Goal: Task Accomplishment & Management: Manage account settings

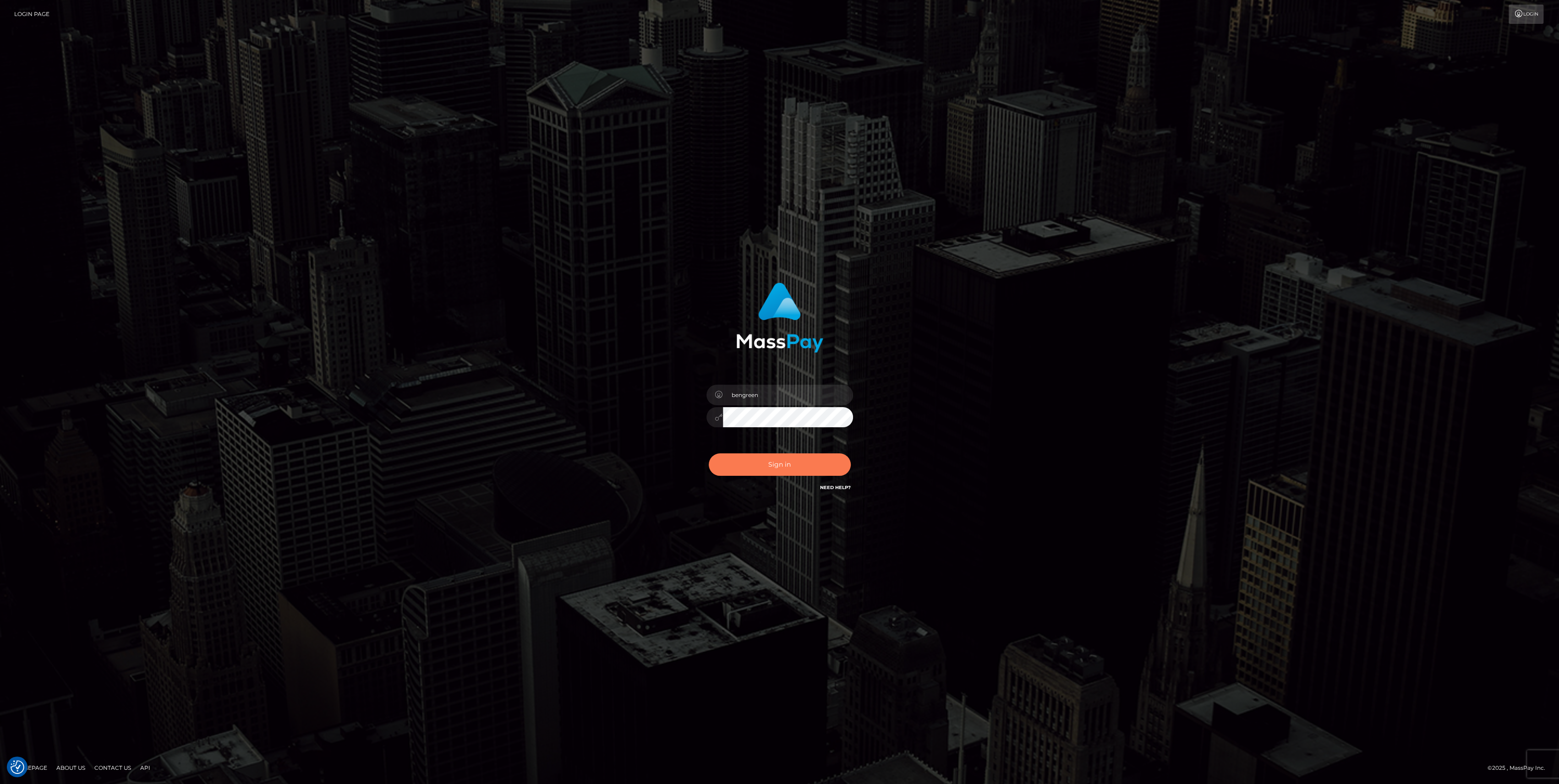
click at [784, 456] on button "Sign in" at bounding box center [780, 464] width 142 height 23
type input "bengreen"
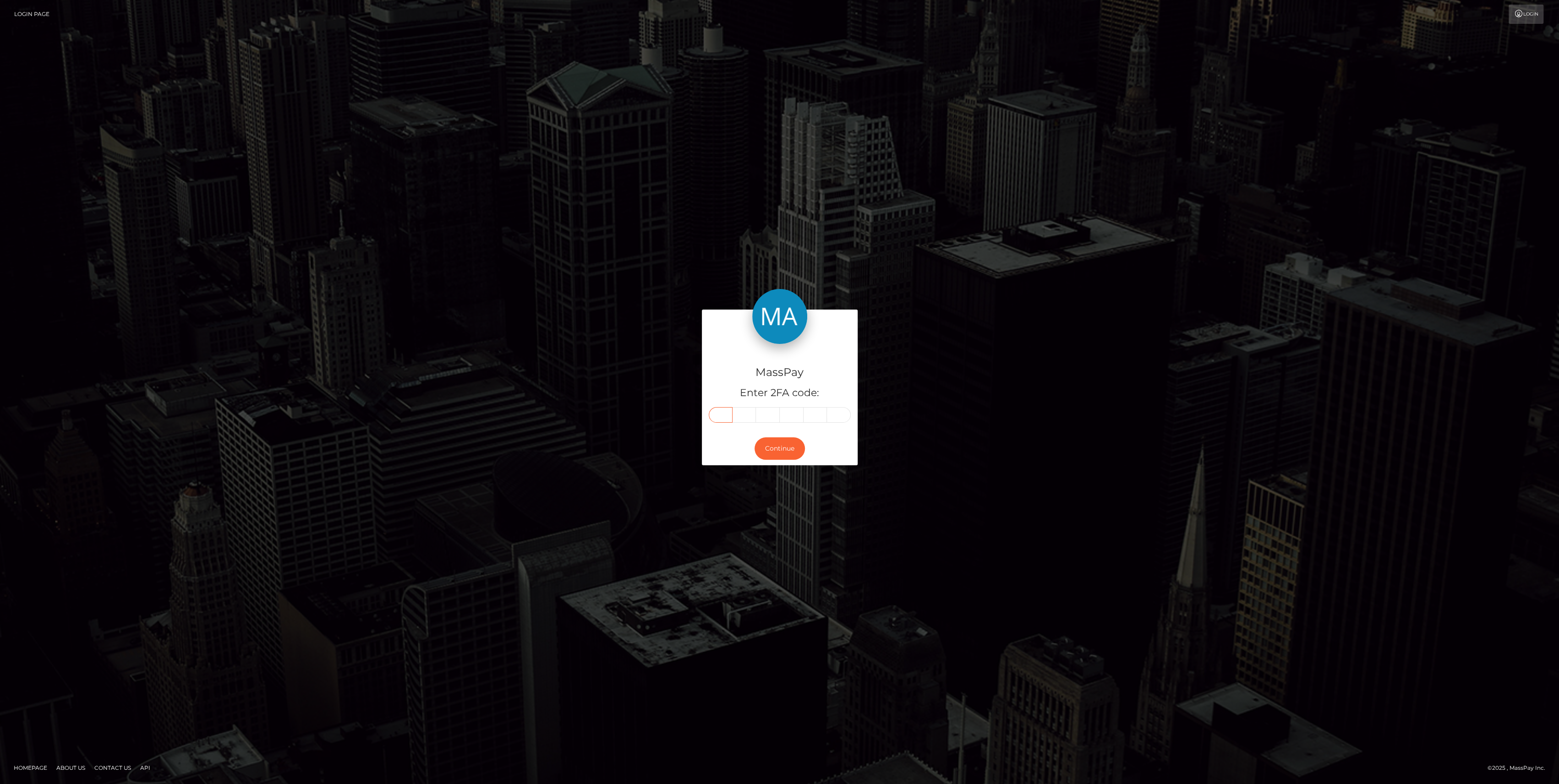
click at [724, 408] on input "text" at bounding box center [721, 415] width 24 height 15
paste input "2"
type input "2"
type input "0"
type input "2"
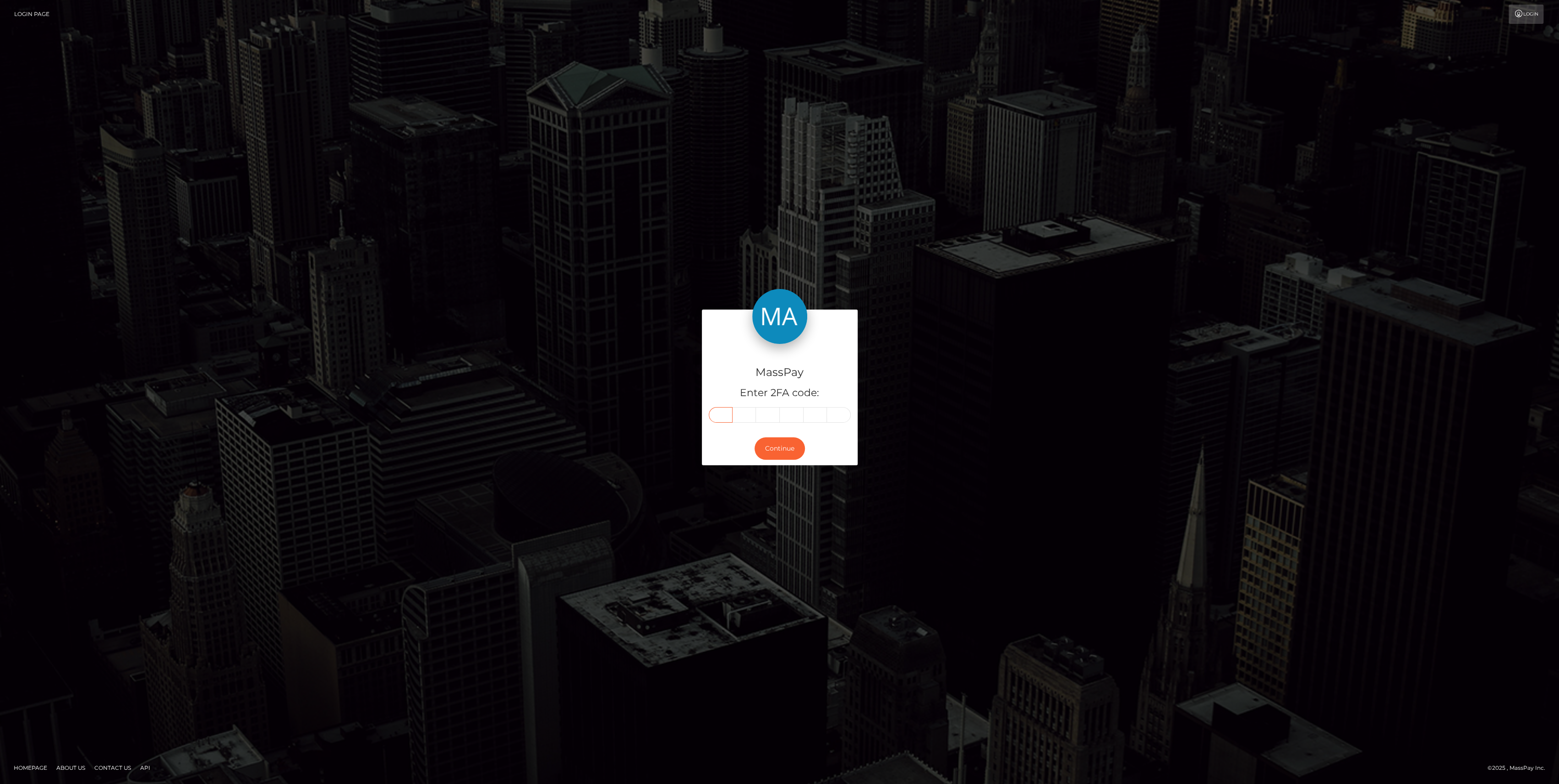
type input "7"
type input "5"
type input "3"
click at [771, 462] on div "Continue" at bounding box center [780, 449] width 156 height 34
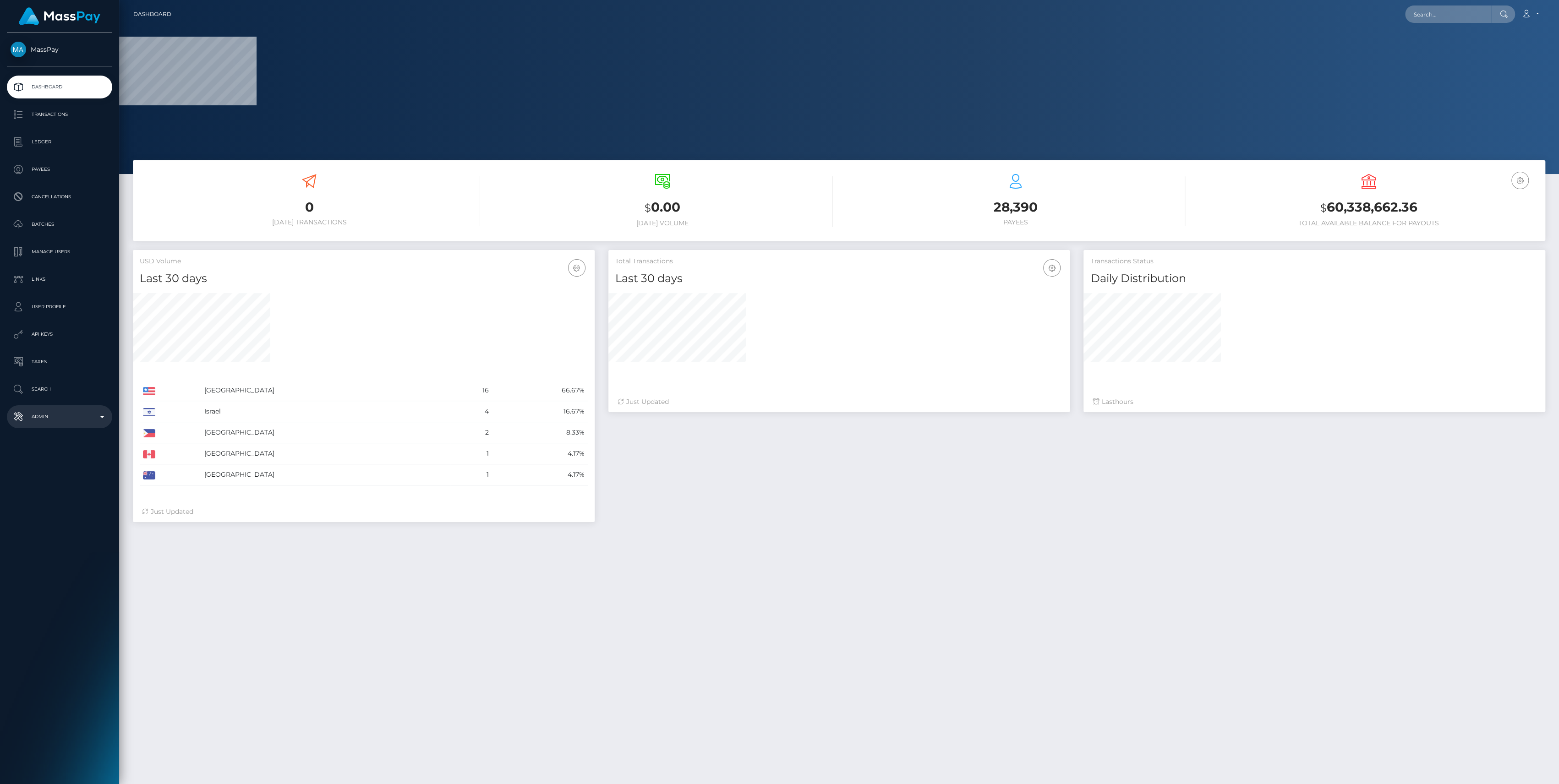
click at [106, 410] on p "Admin" at bounding box center [59, 417] width 98 height 14
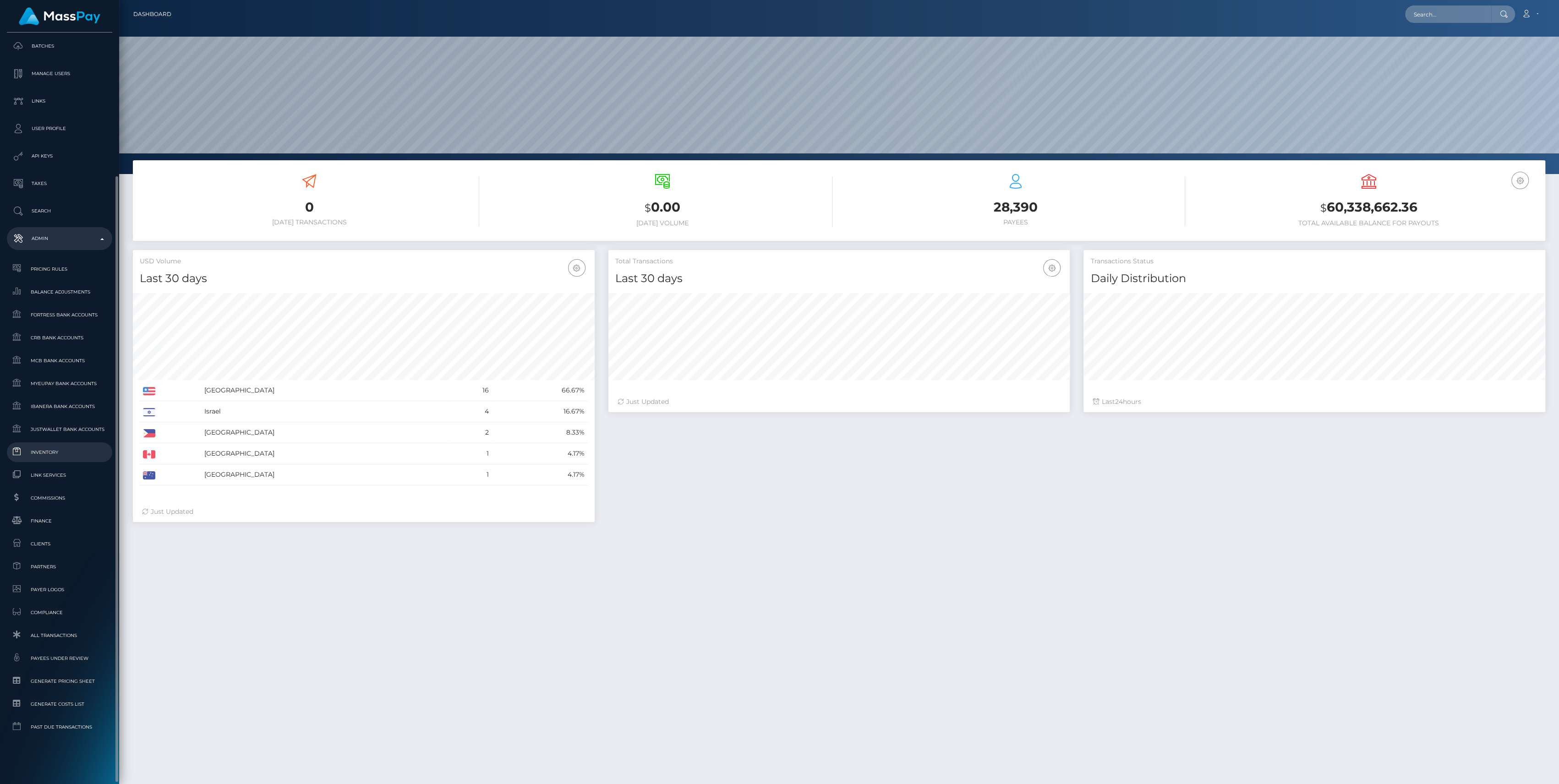
scroll to position [162, 462]
click at [56, 287] on span "Balance Adjustments" at bounding box center [59, 292] width 98 height 10
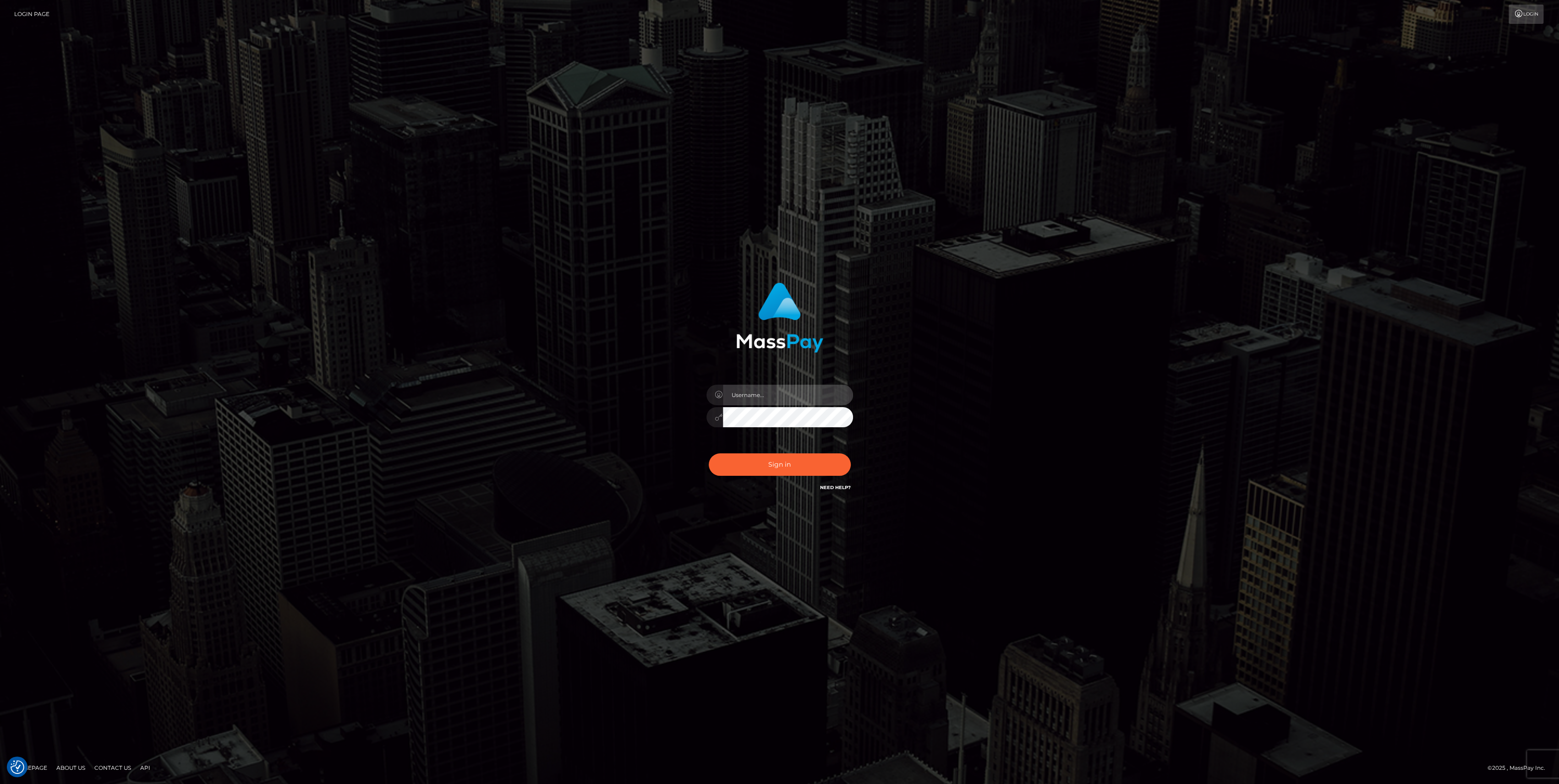
type input "bengreen"
click at [722, 468] on button "Sign in" at bounding box center [780, 464] width 142 height 23
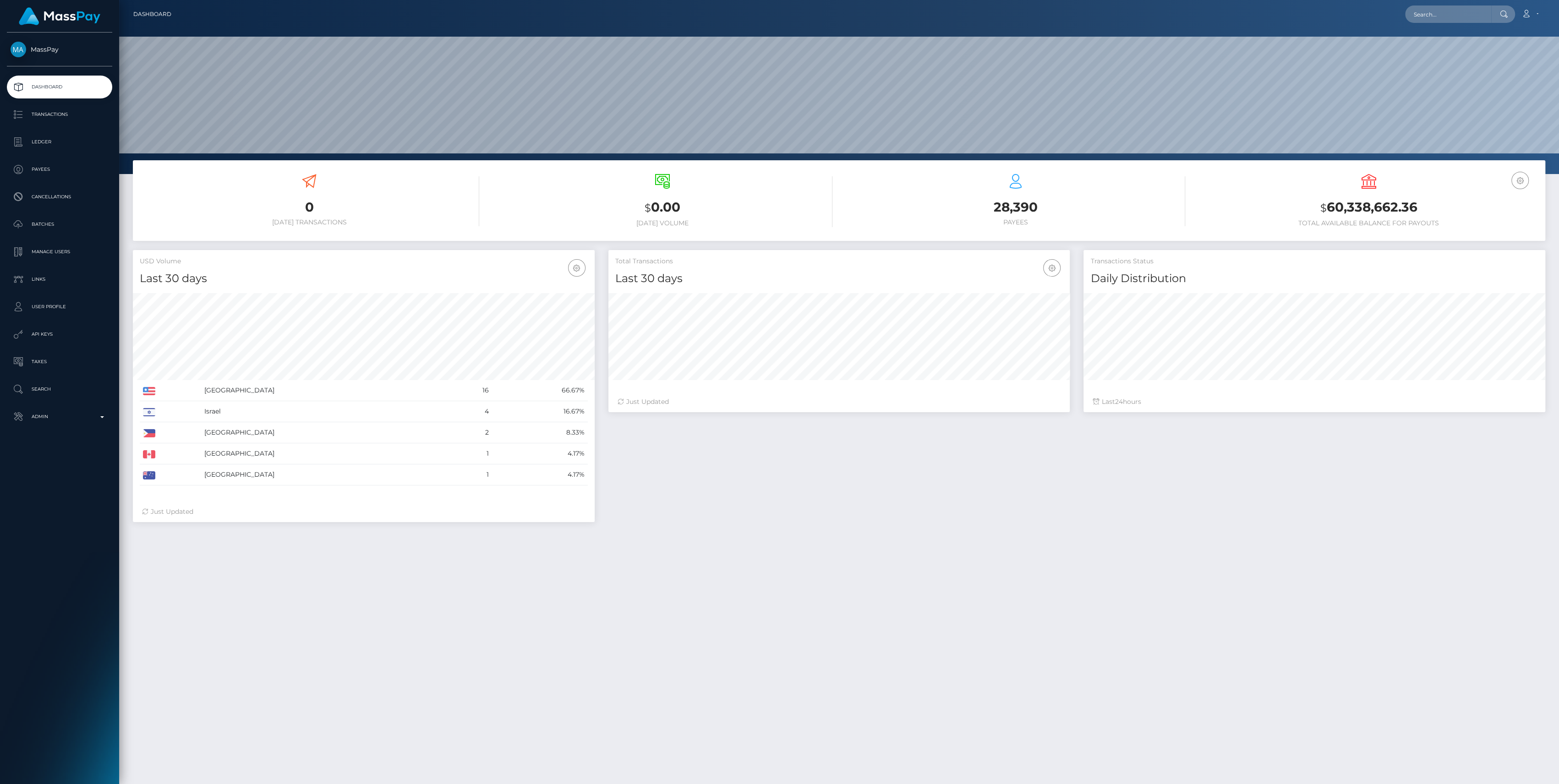
scroll to position [162, 462]
click at [61, 402] on ul "Dashboard Transactions Ledger Payees Cancellations Batches Links" at bounding box center [59, 252] width 119 height 353
click at [62, 414] on p "Admin" at bounding box center [59, 417] width 98 height 14
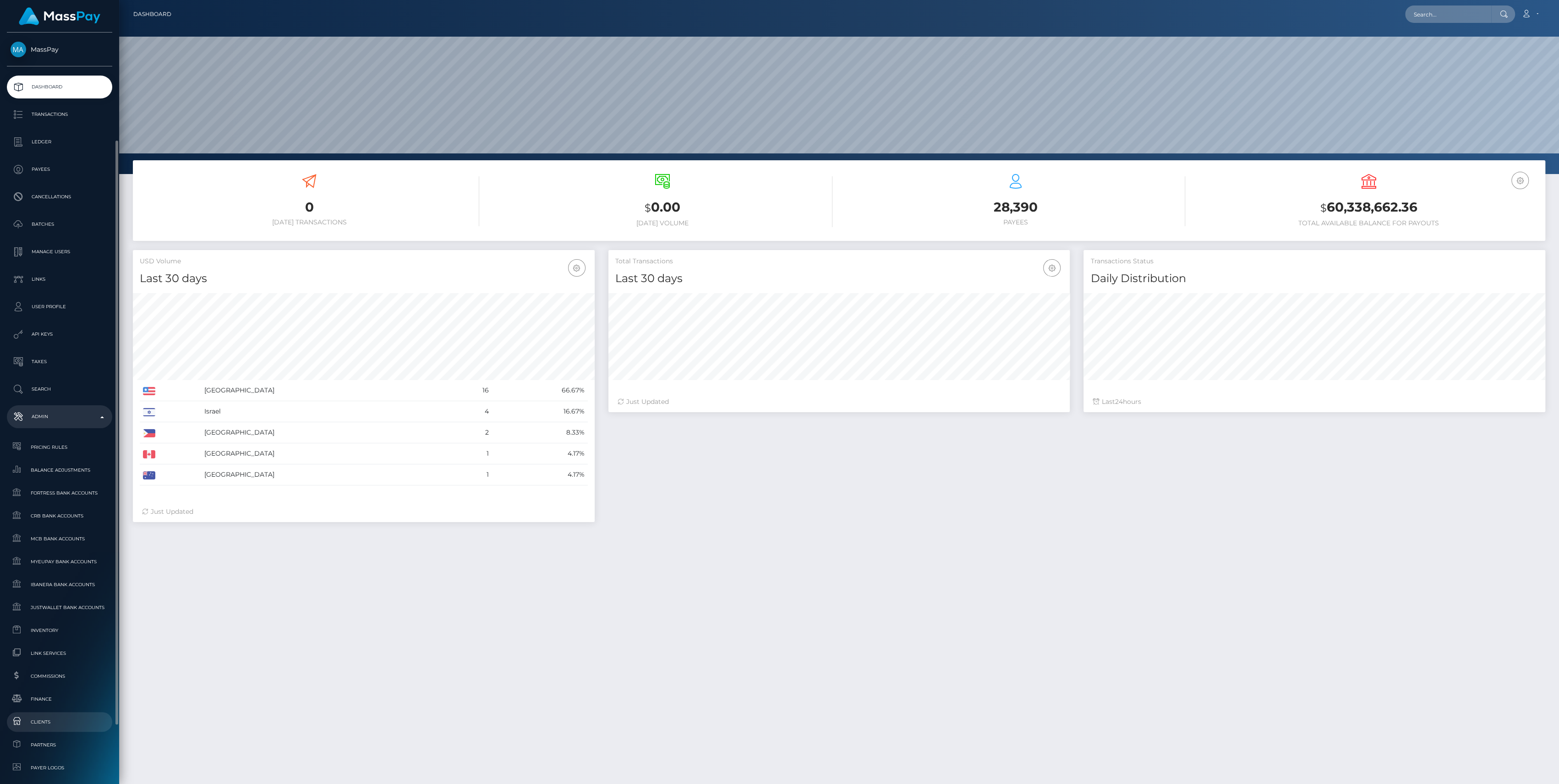
scroll to position [203, 0]
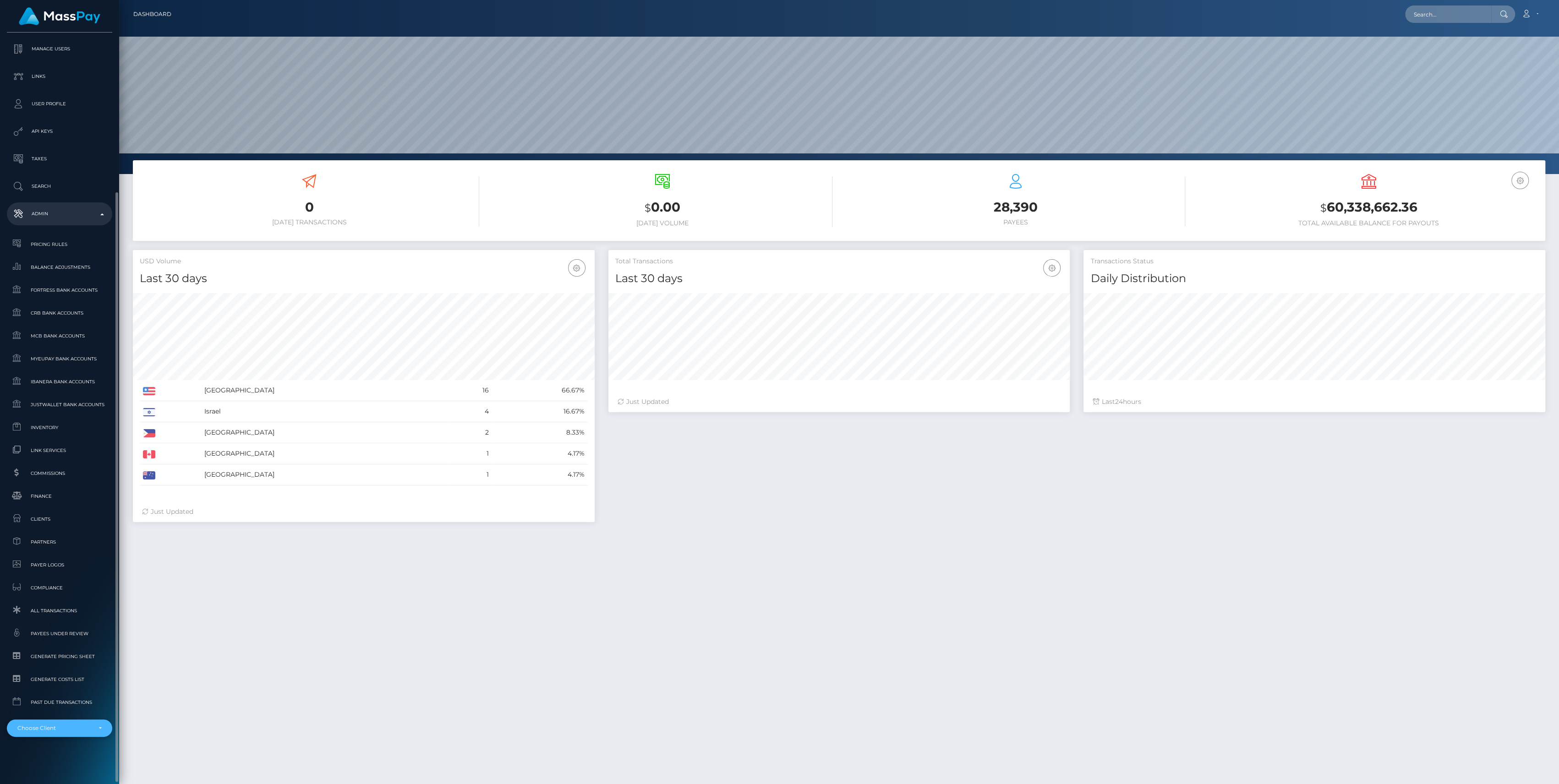
click at [63, 729] on div "Choose Client" at bounding box center [54, 728] width 73 height 8
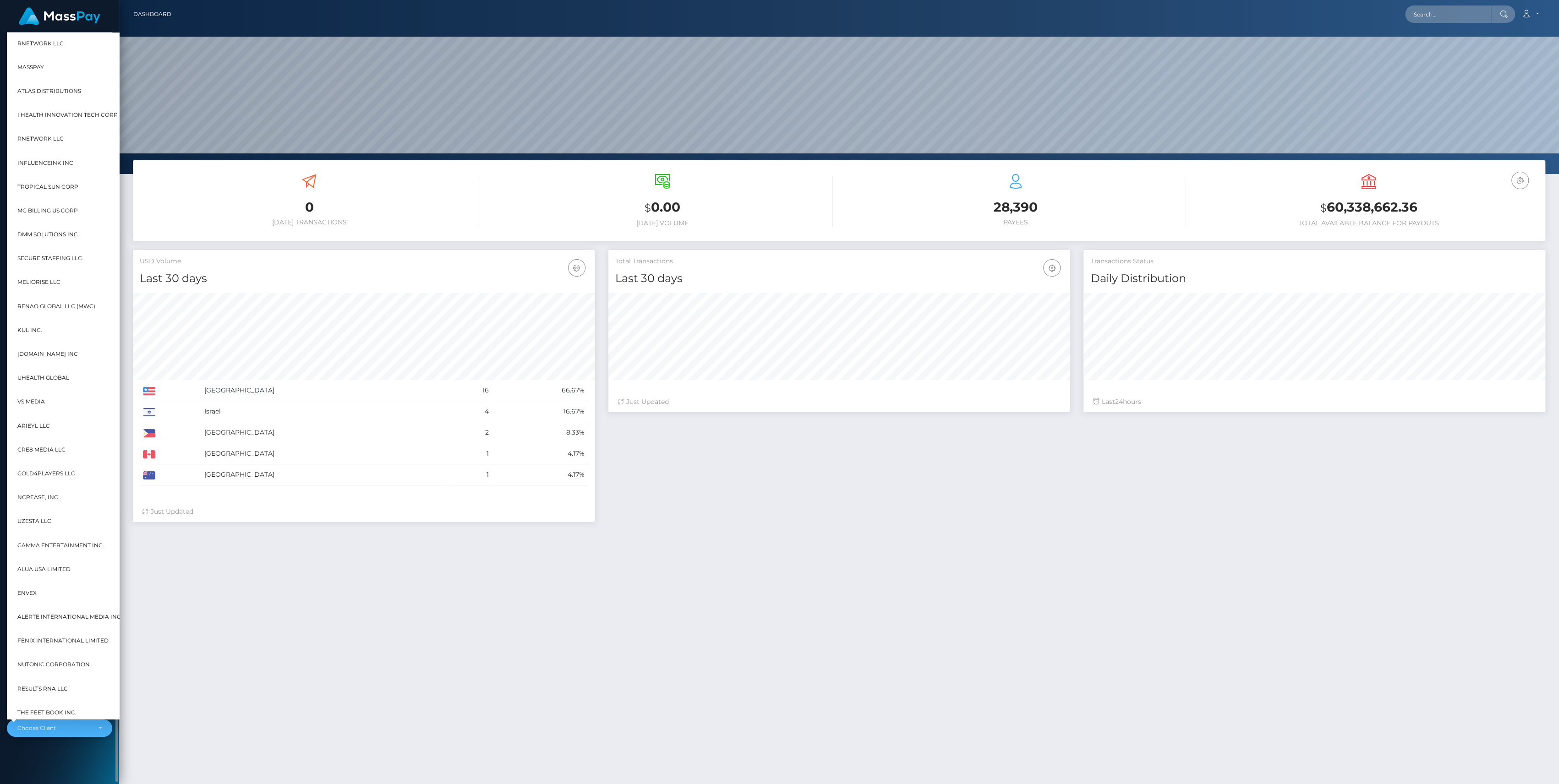
scroll to position [0, 10]
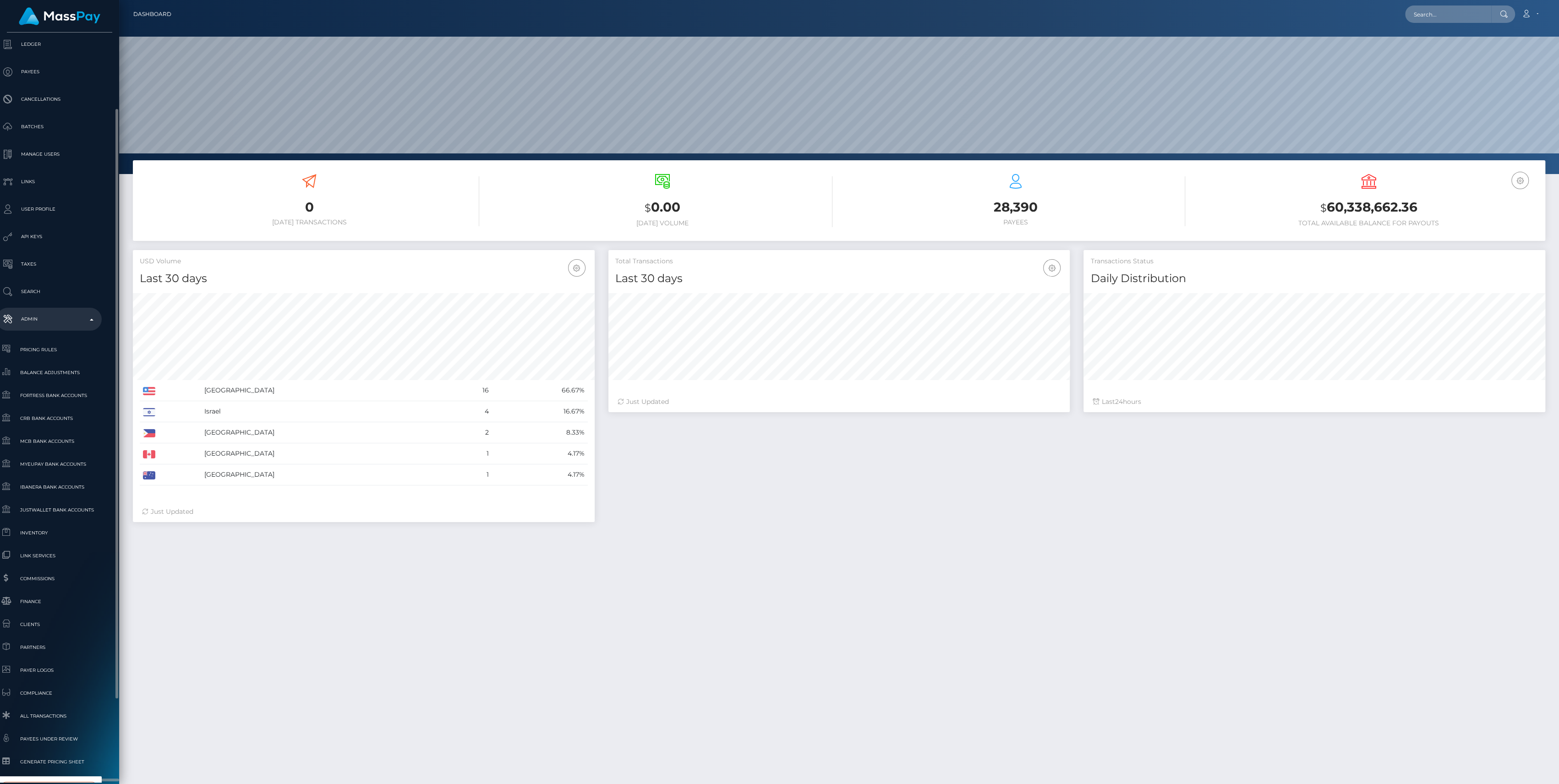
type input "sele"
select select "44"
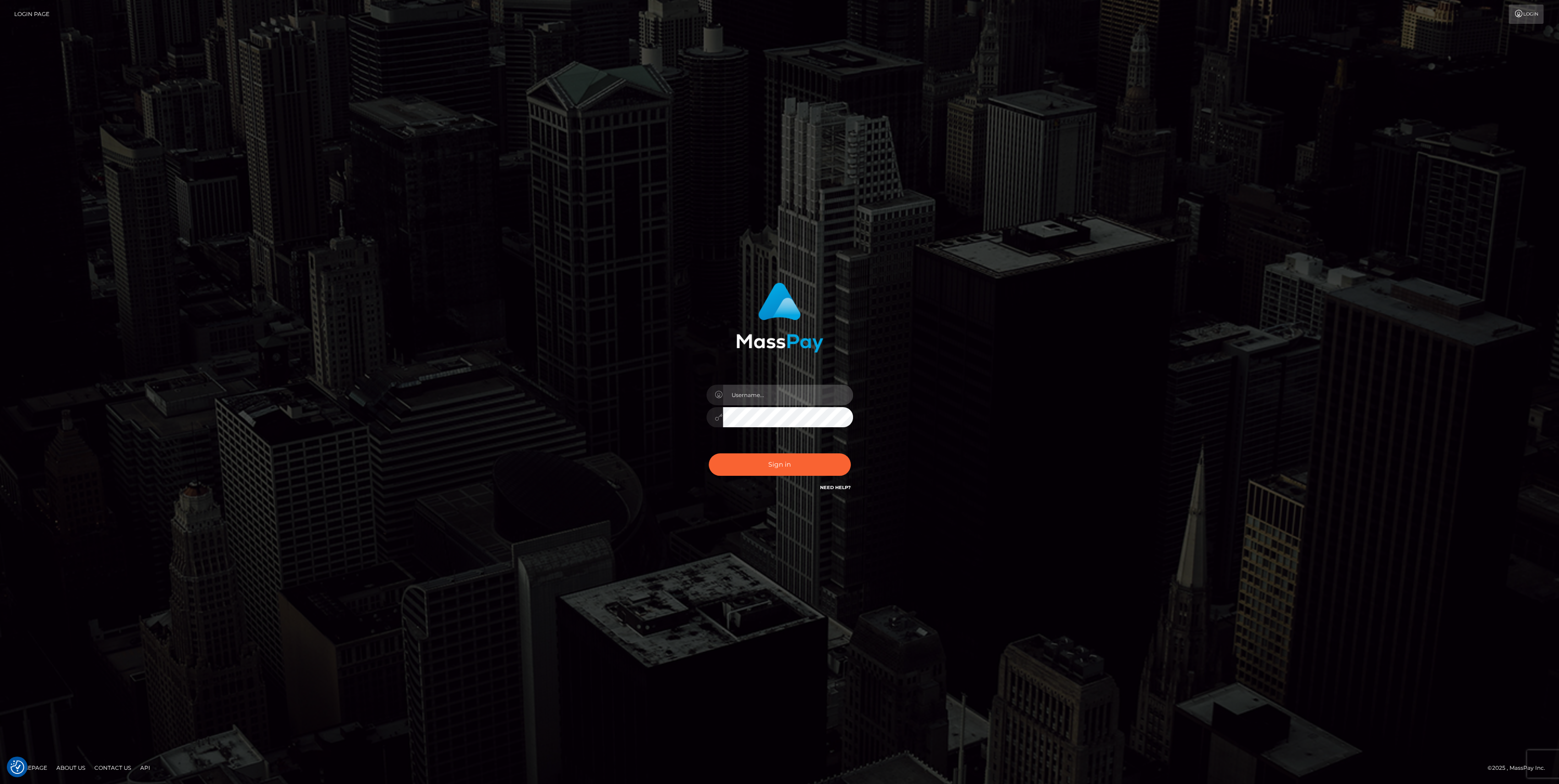
type input "bengreen"
click at [777, 466] on button "Sign in" at bounding box center [780, 464] width 142 height 23
click at [745, 469] on button "Sign in" at bounding box center [780, 464] width 142 height 23
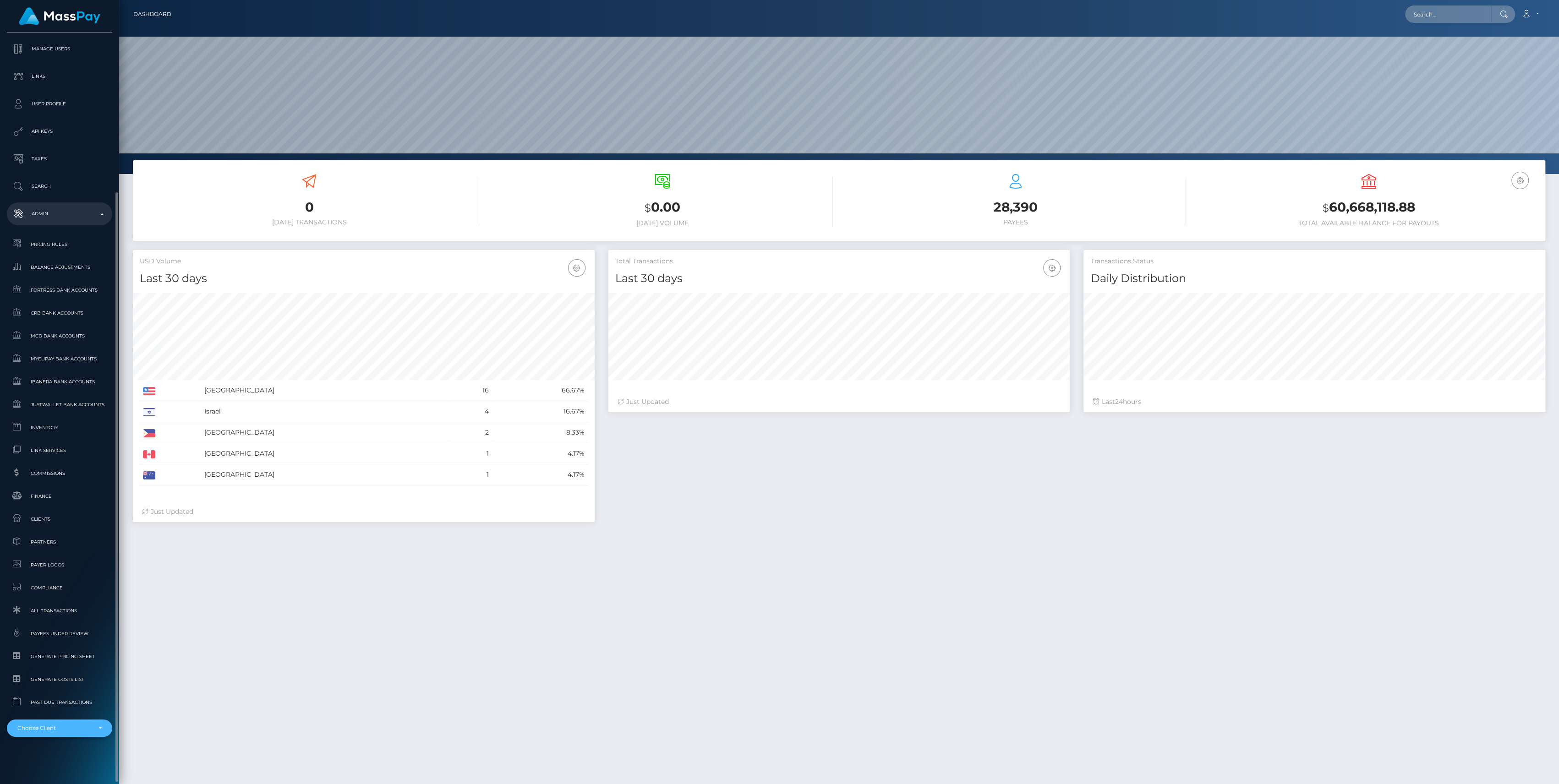
click at [62, 722] on div "Choose Client" at bounding box center [59, 728] width 106 height 18
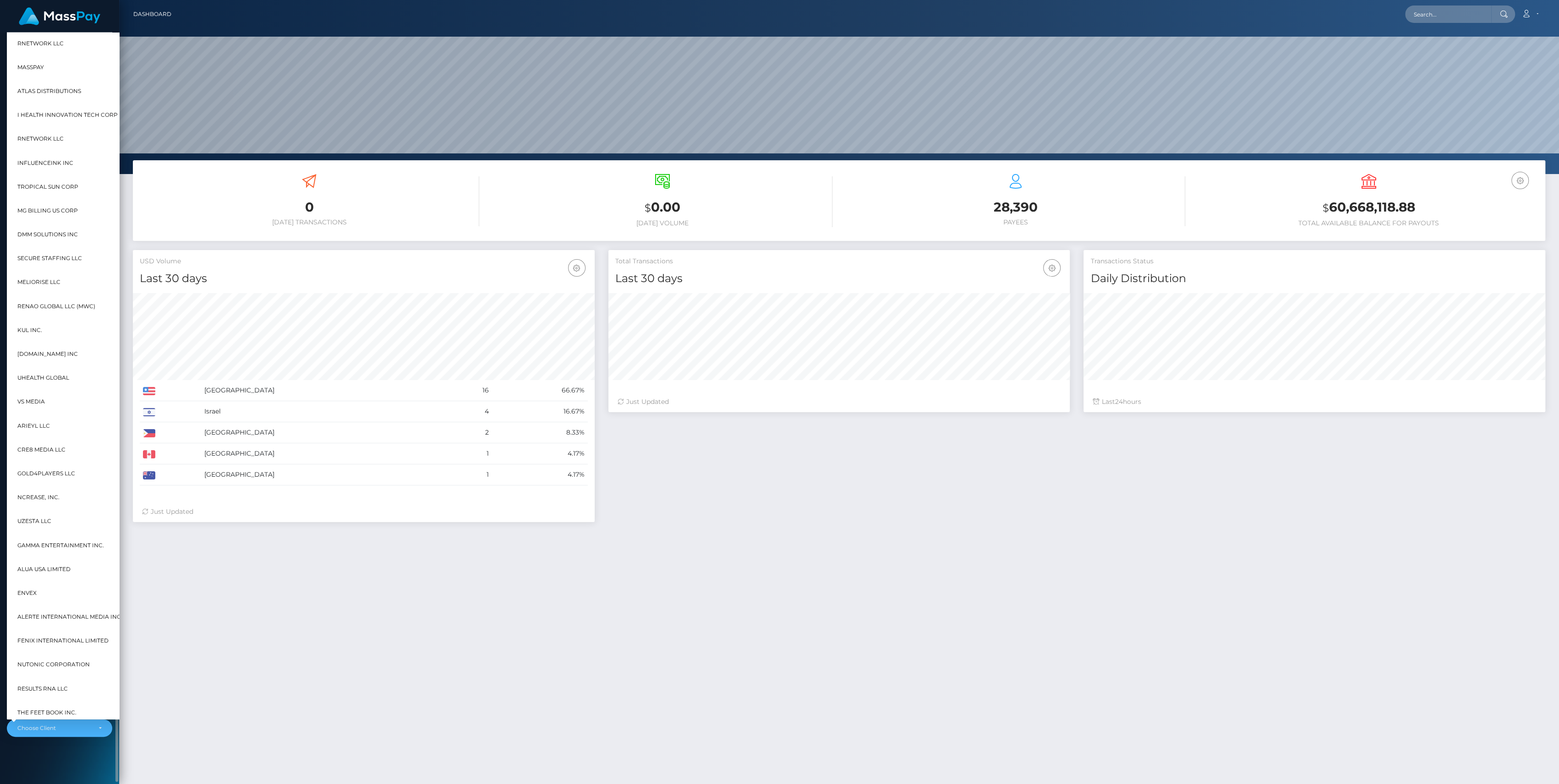
click at [54, 755] on div "MassPay Dashboard Transactions Ledger Payees Cancellations" at bounding box center [59, 408] width 119 height 750
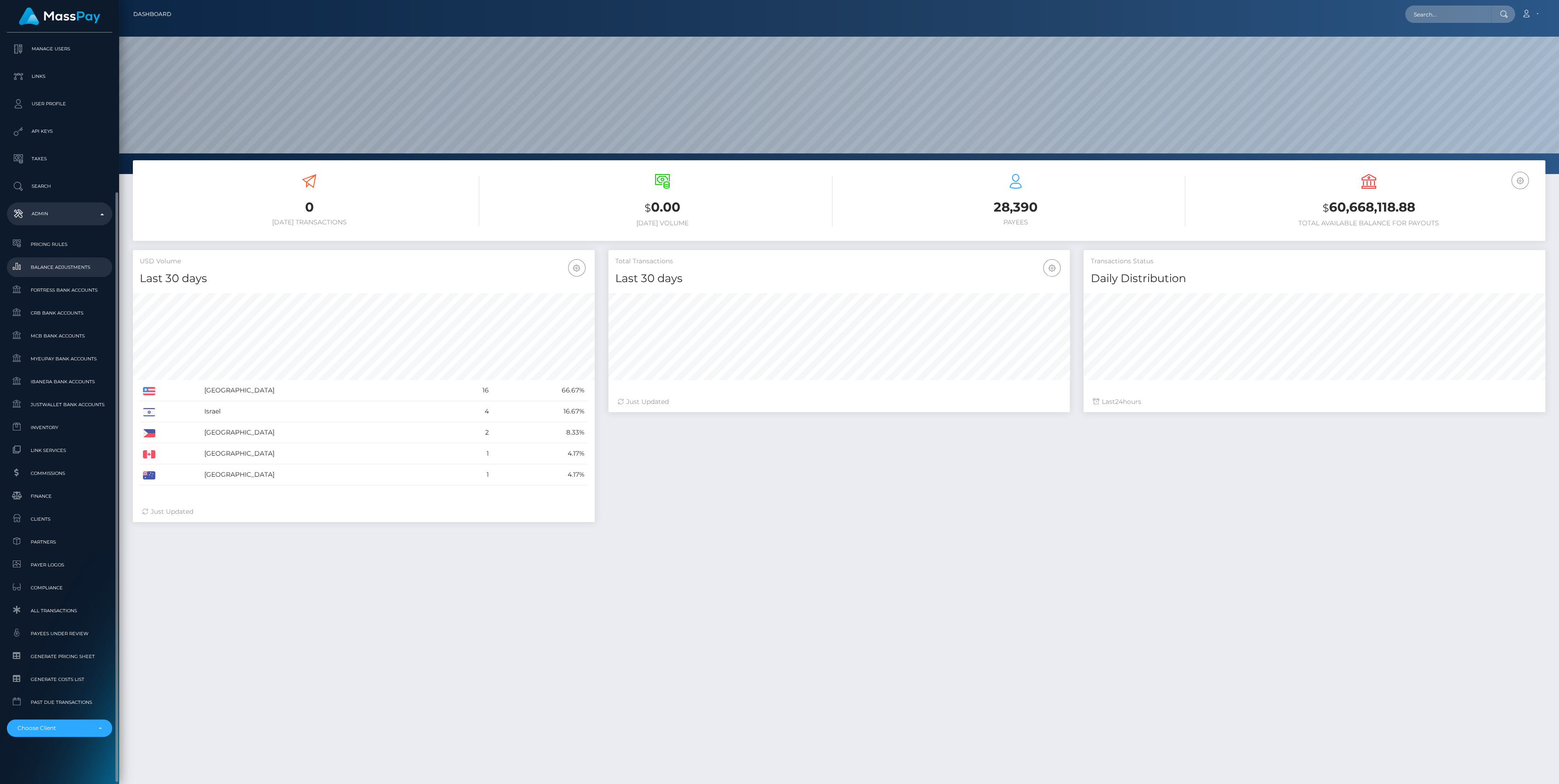
click at [83, 259] on link "Balance Adjustments" at bounding box center [59, 267] width 106 height 19
click at [86, 727] on div "Choose Client" at bounding box center [54, 728] width 73 height 8
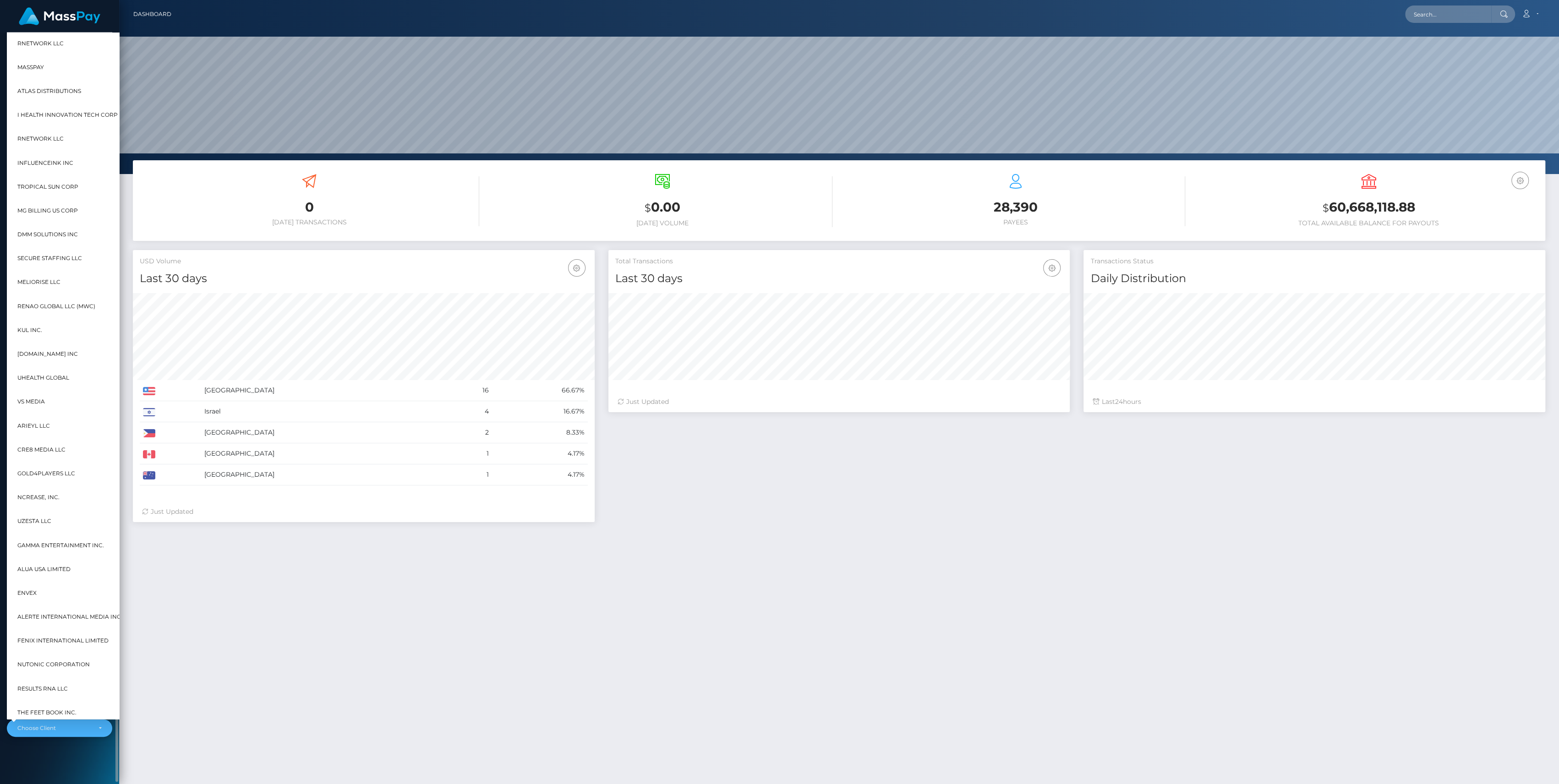
scroll to position [0, 10]
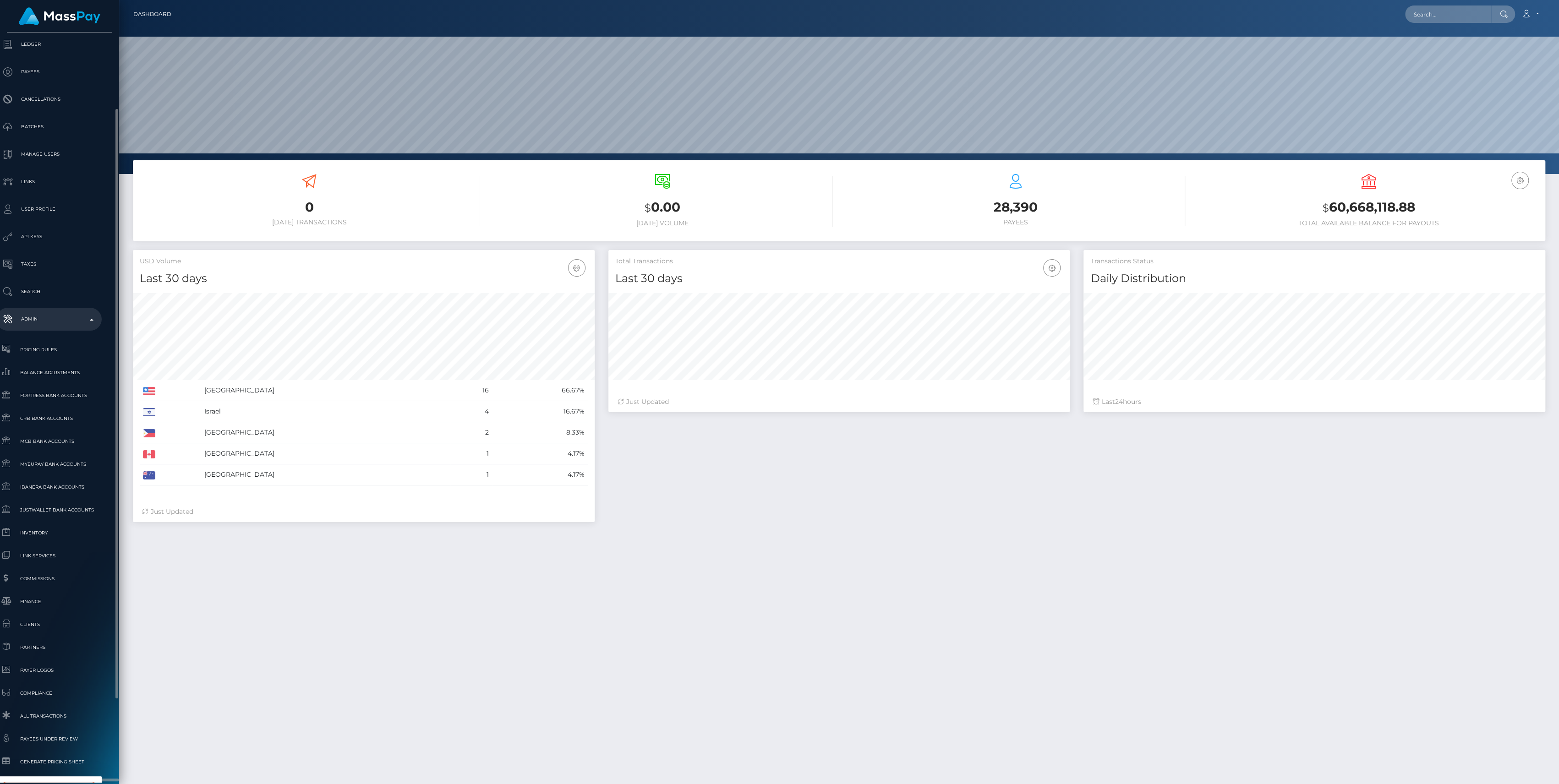
type input "selec"
select select "44"
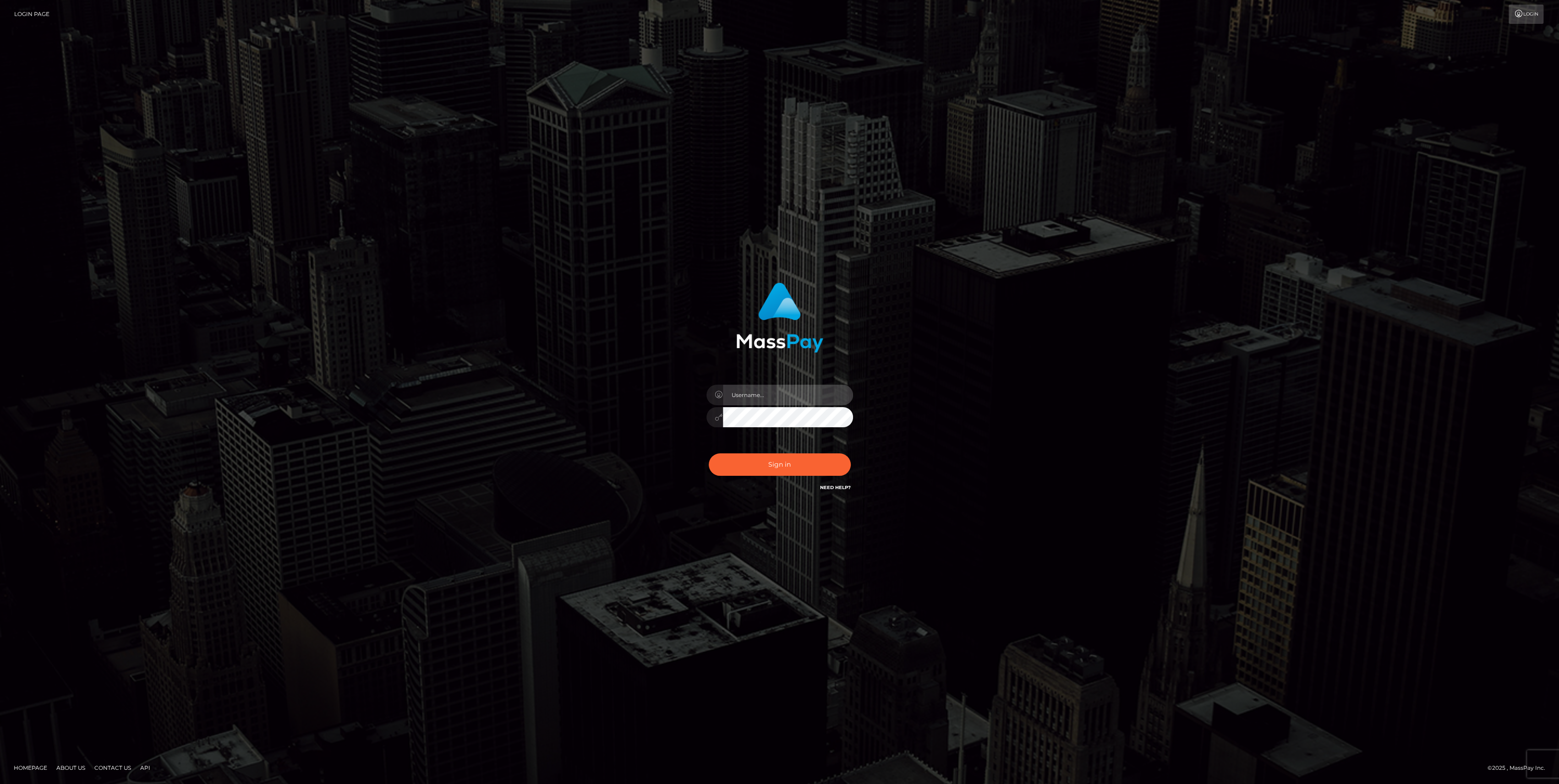
type input "bengreen"
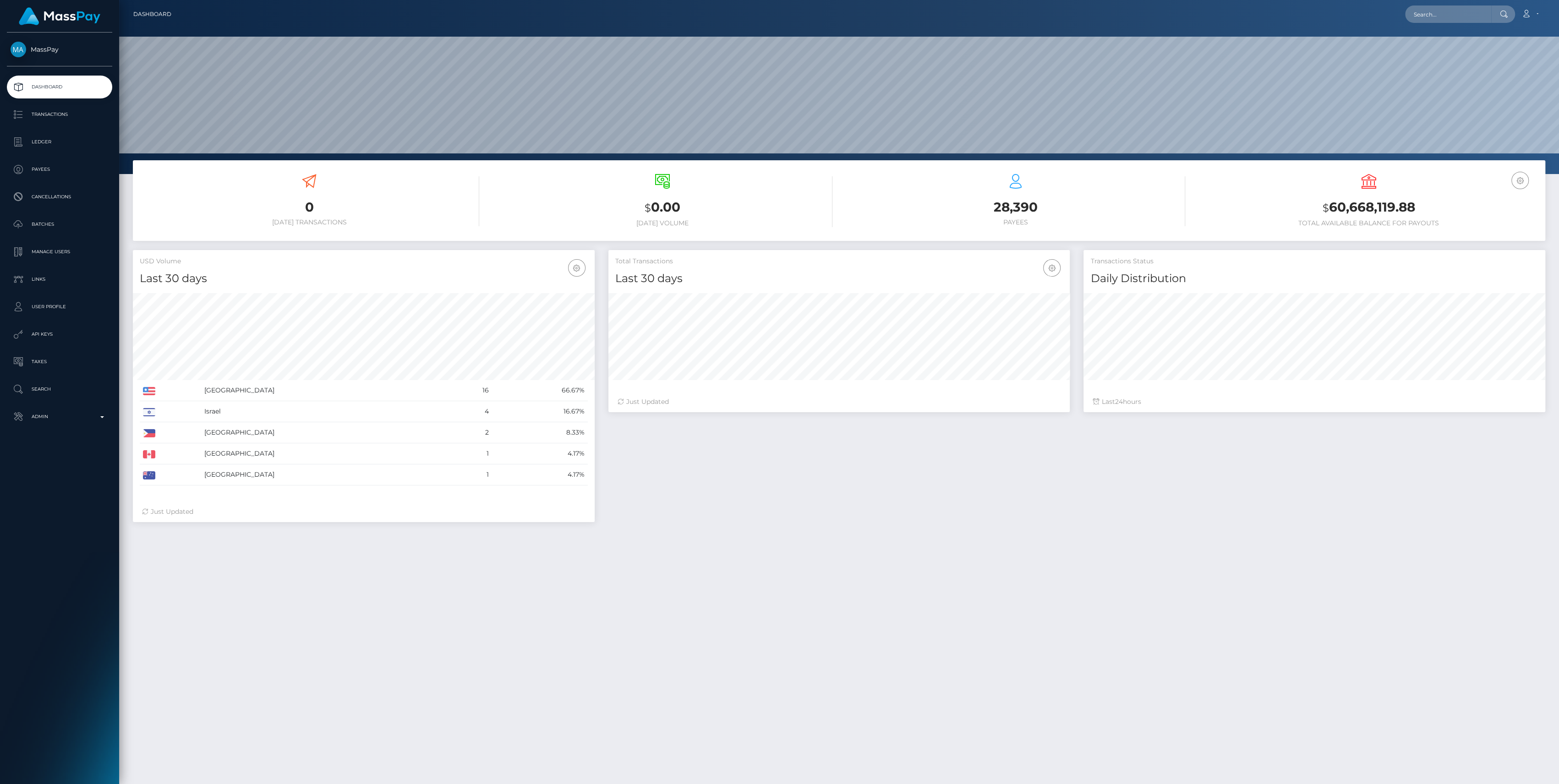
scroll to position [162, 462]
click at [57, 429] on link "Admin" at bounding box center [59, 416] width 106 height 23
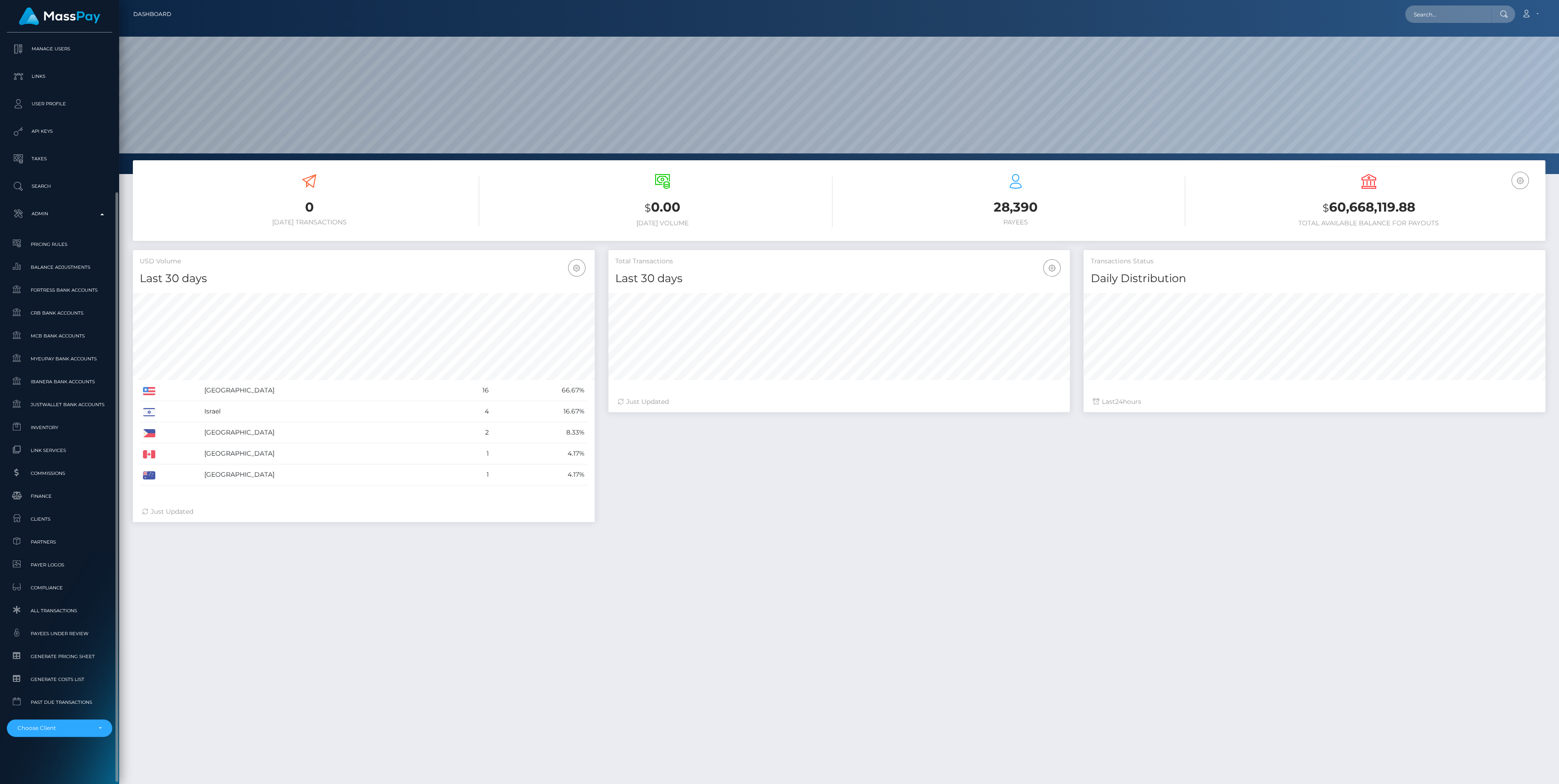
click at [88, 738] on div "MassPay Dashboard Transactions Ledger Payees Cancellations" at bounding box center [59, 408] width 119 height 750
click at [94, 727] on div "Choose Client" at bounding box center [60, 728] width 84 height 8
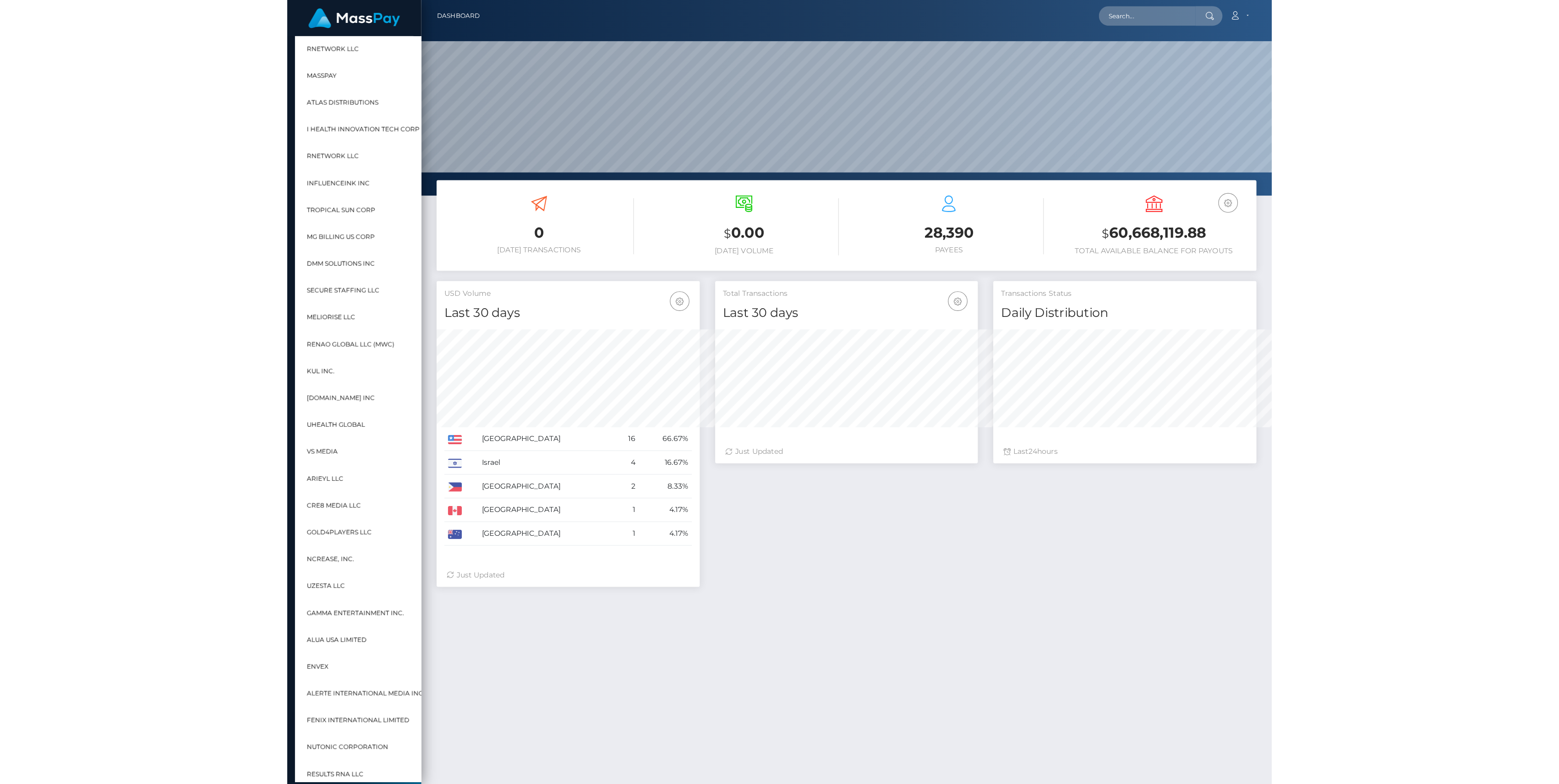
scroll to position [162, 462]
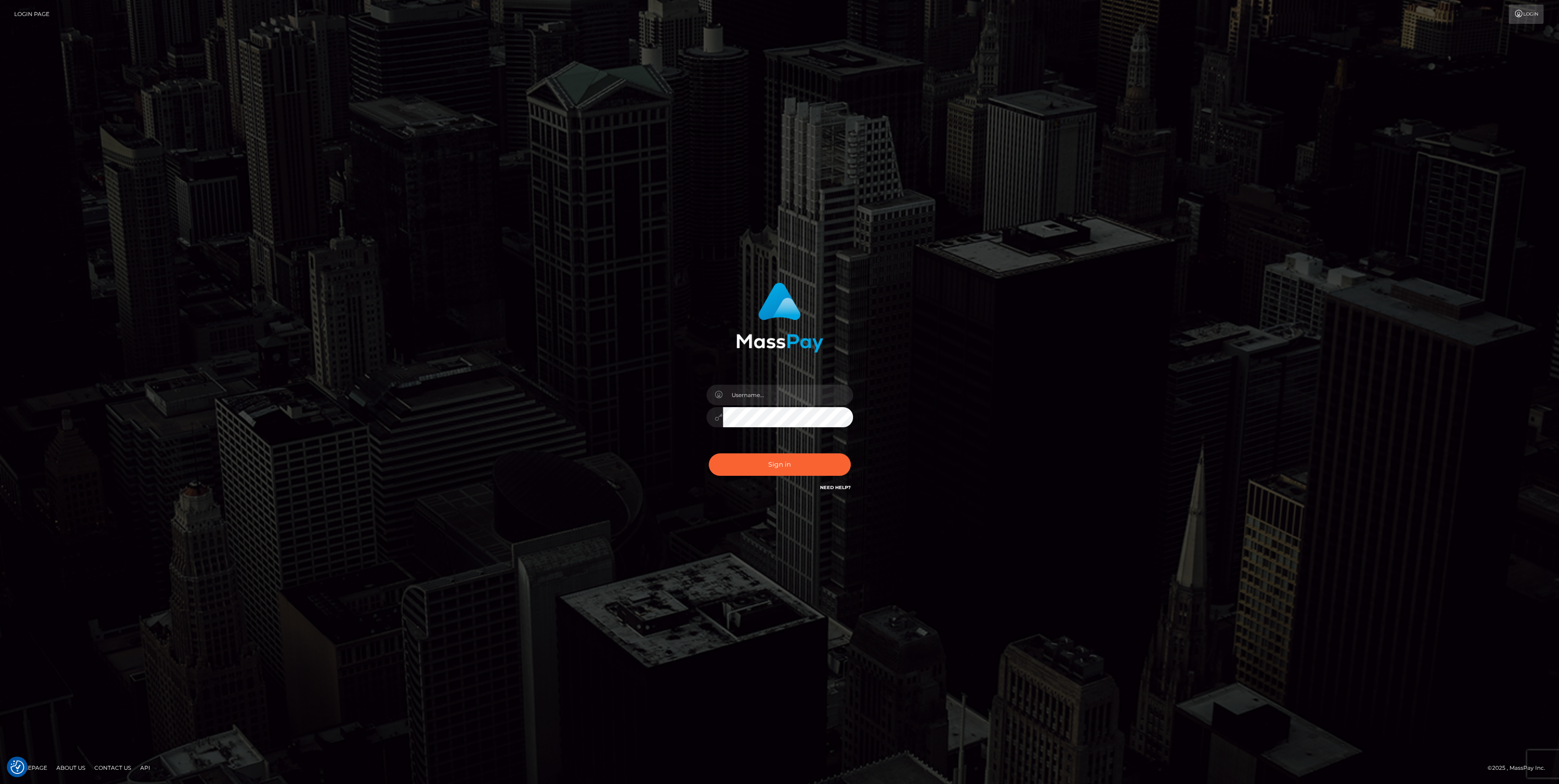
type input "bengreen"
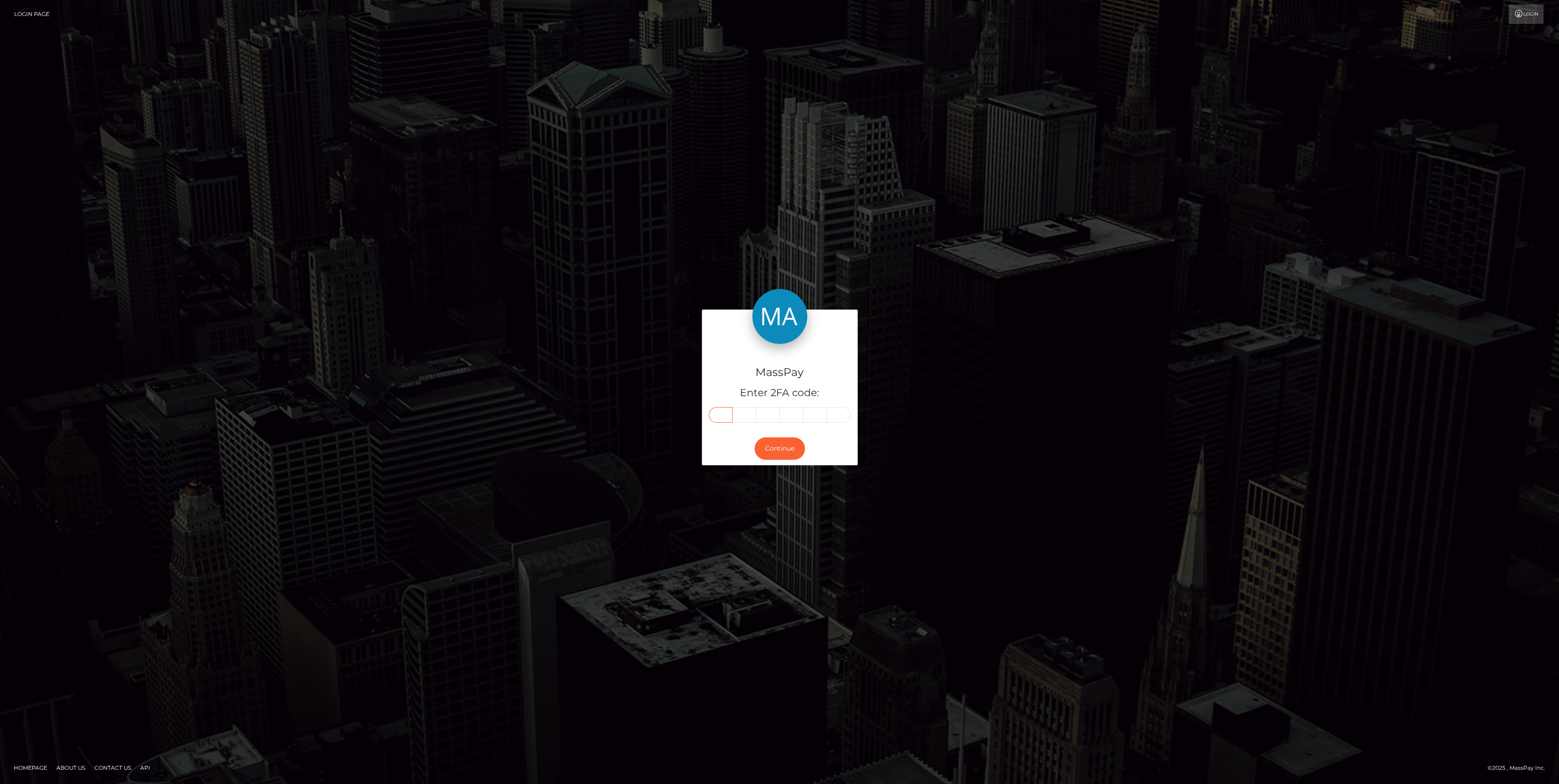
paste input "1"
type input "1"
type input "4"
type input "3"
type input "1"
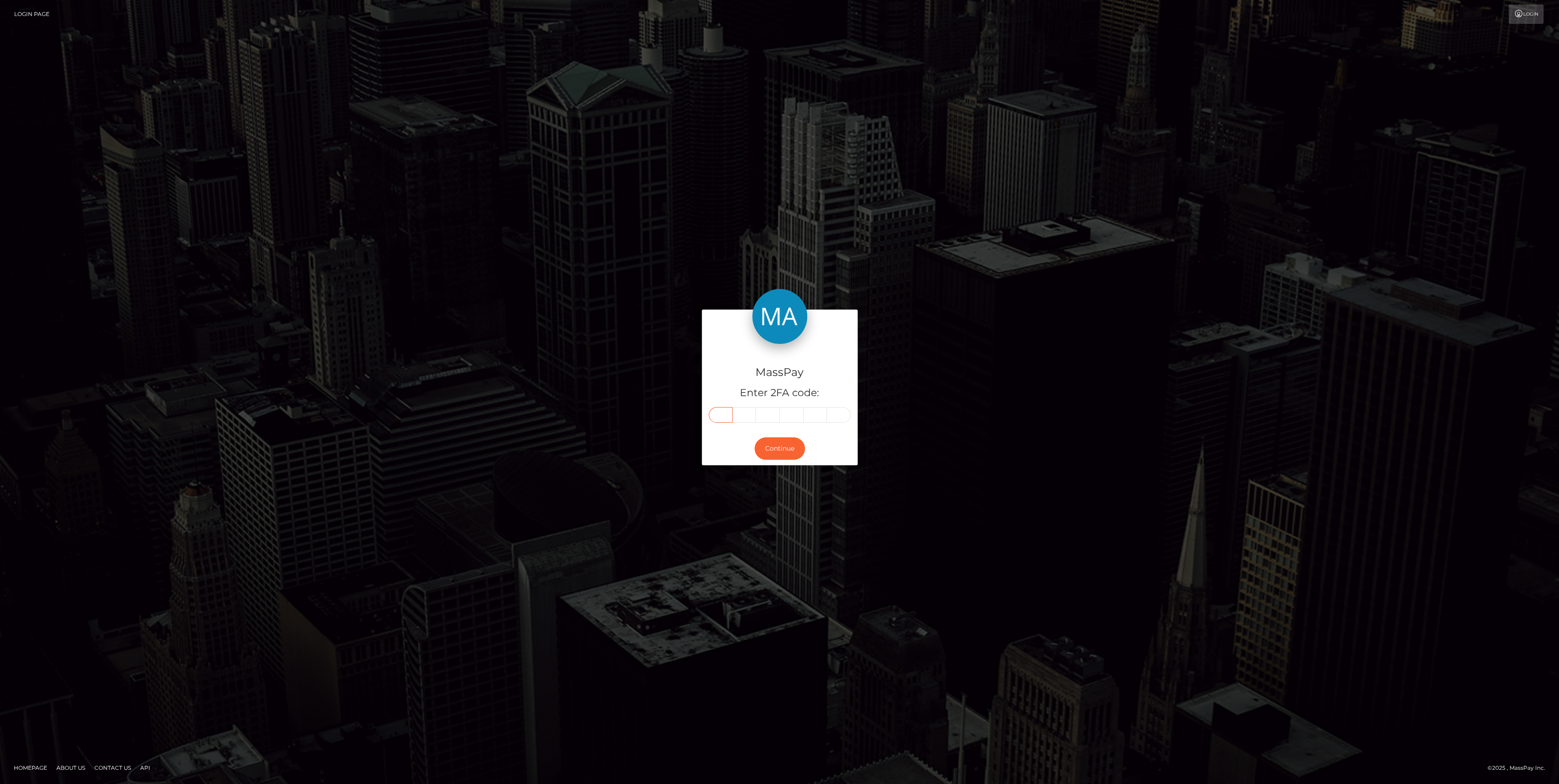
type input "3"
type input "7"
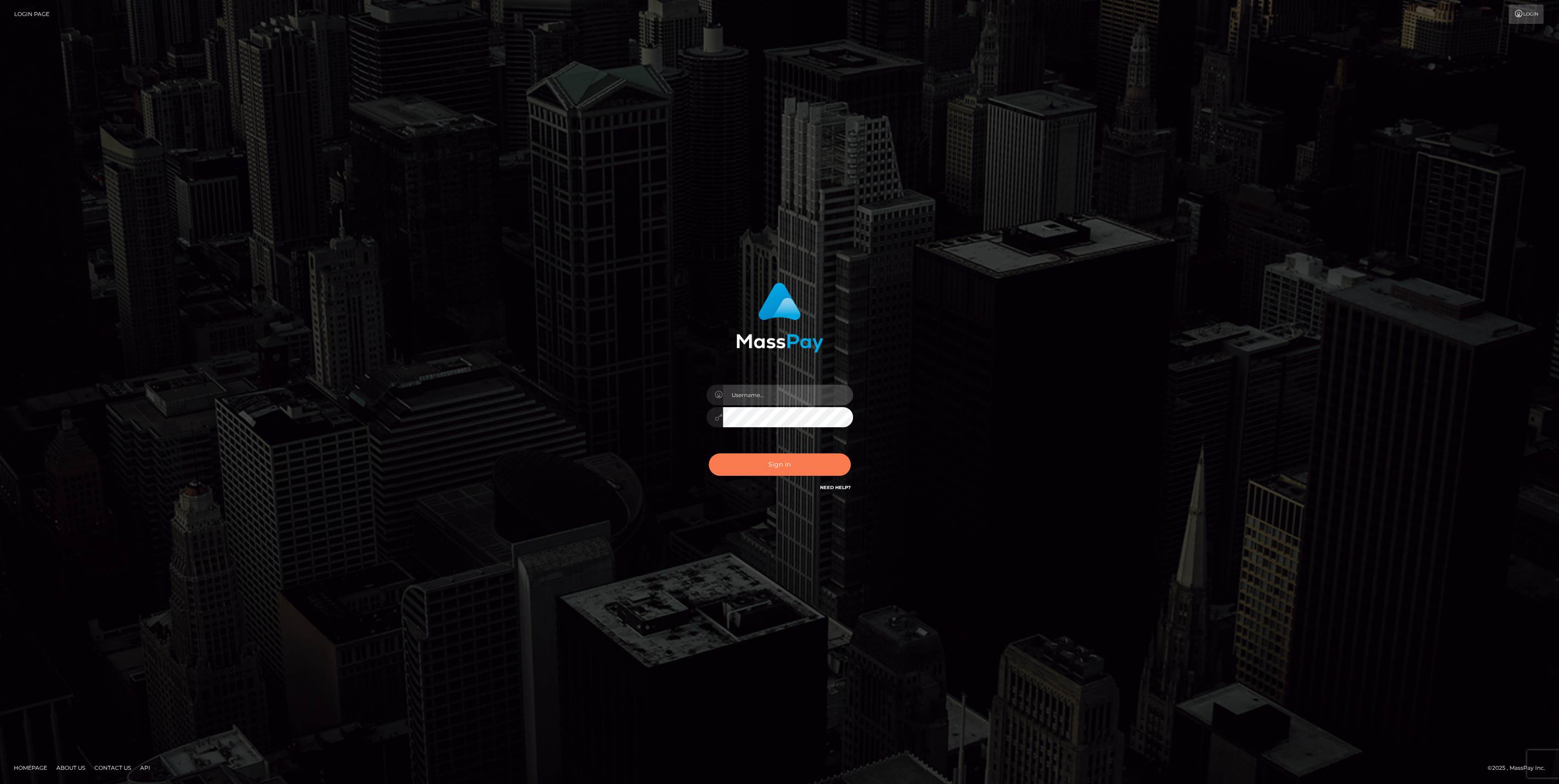
type input "bengreen"
click at [761, 455] on button "Sign in" at bounding box center [780, 464] width 142 height 23
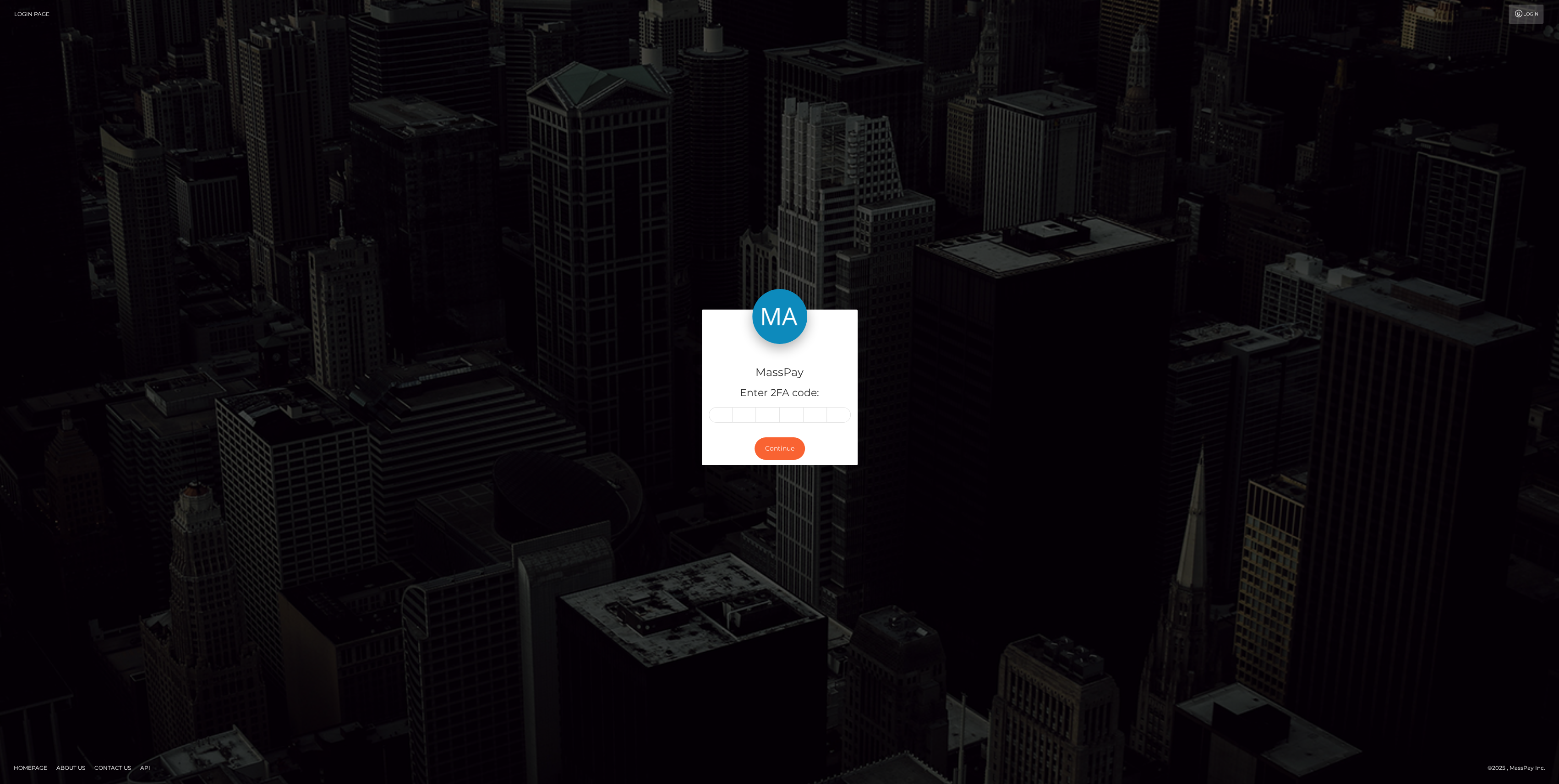
type input "1"
type input "4"
type input "3"
type input "1"
type input "3"
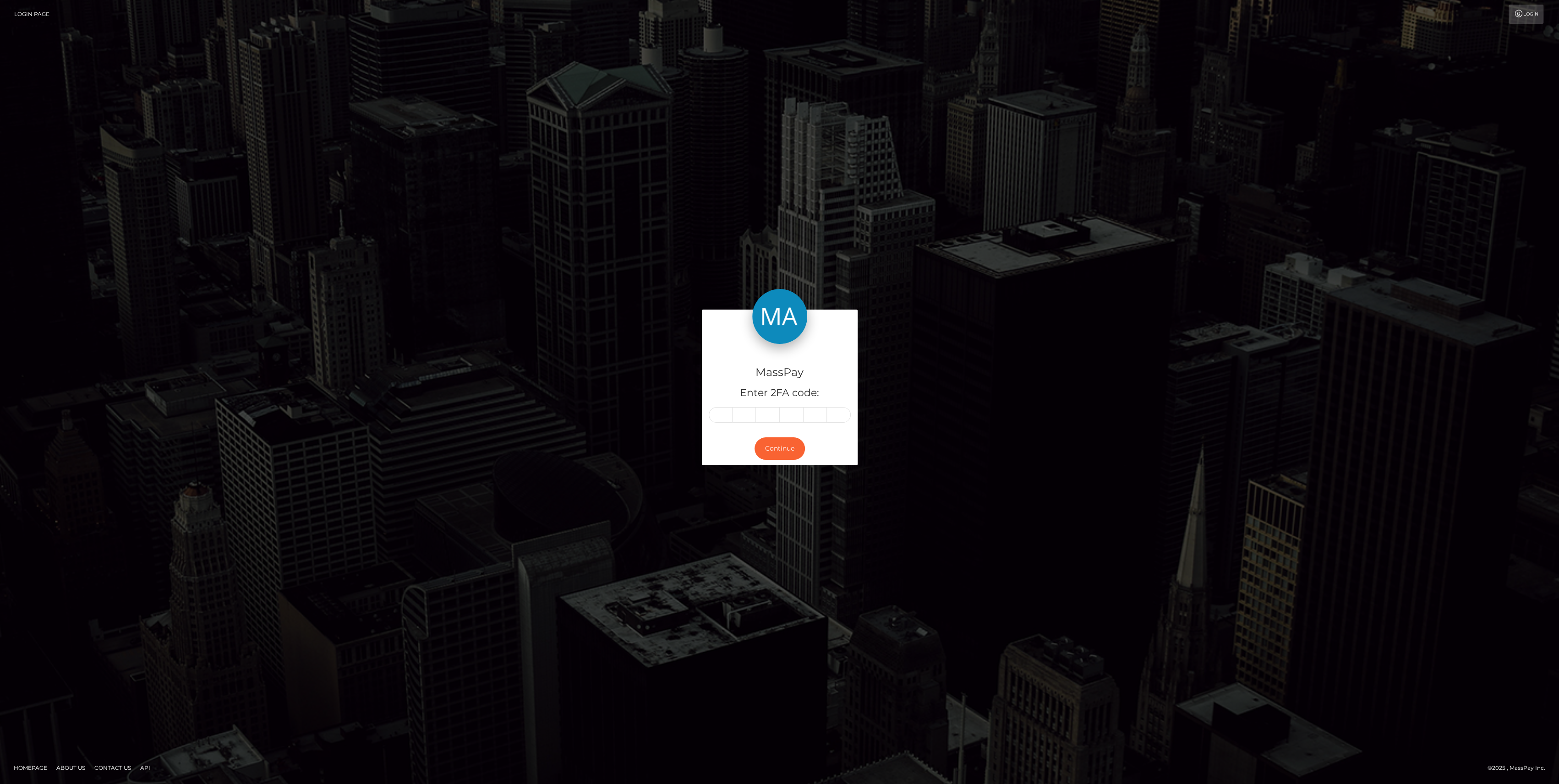
type input "7"
click at [793, 447] on button "Continue" at bounding box center [780, 448] width 51 height 23
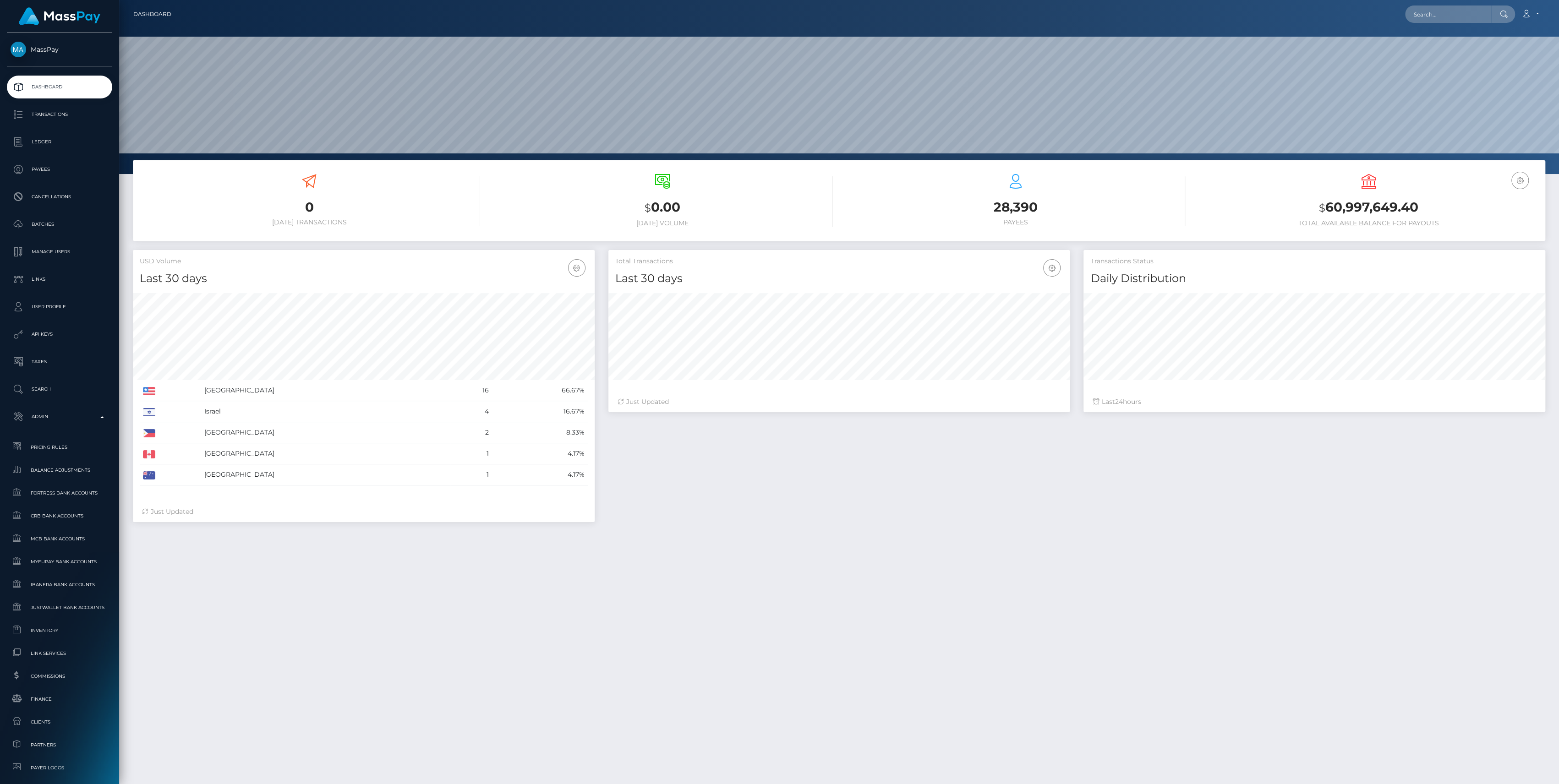
click at [51, 632] on span "Inventory" at bounding box center [59, 630] width 98 height 10
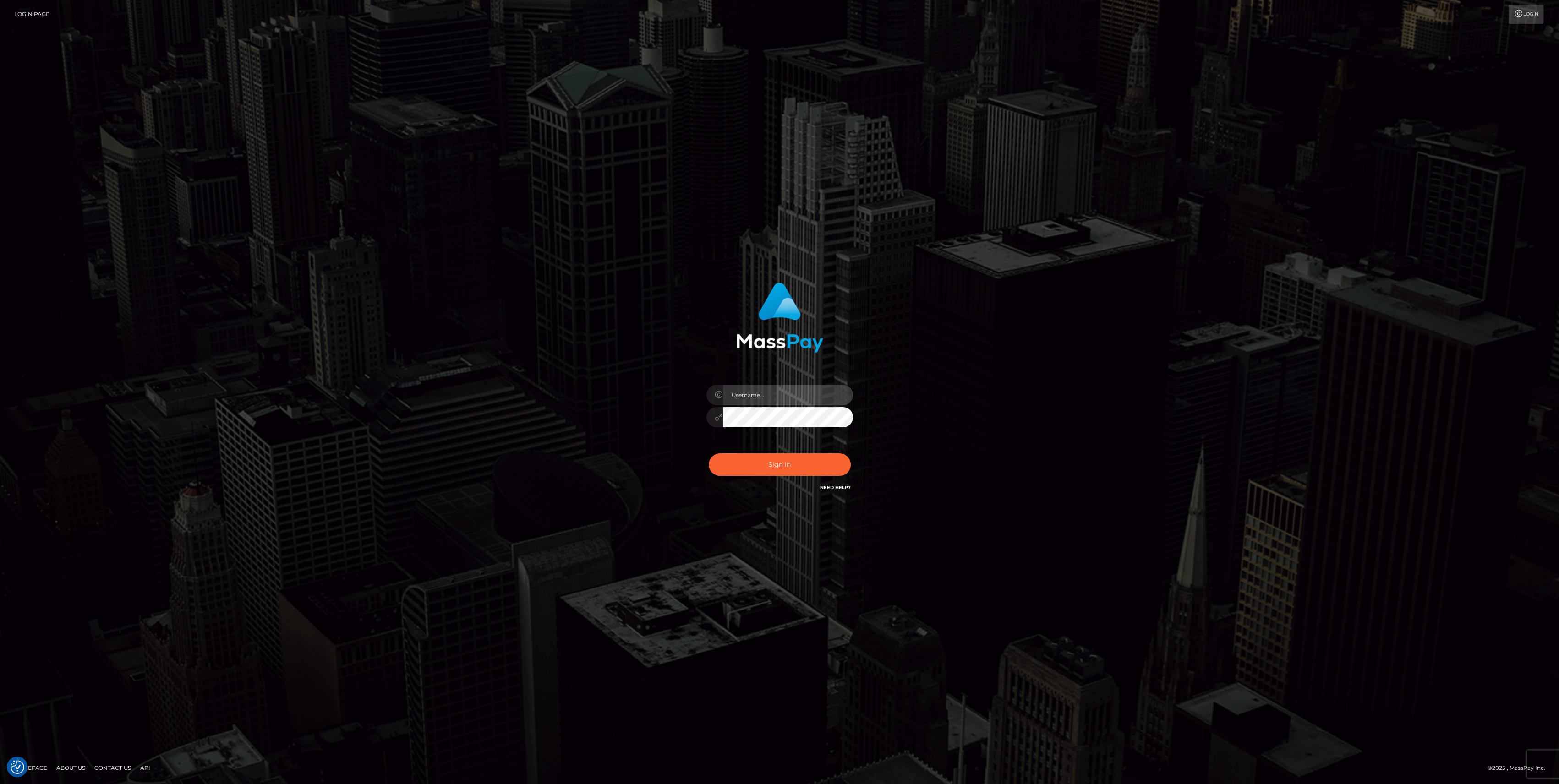
type input "bengreen"
click at [829, 477] on div "Sign in Need Help?" at bounding box center [780, 468] width 160 height 41
click at [829, 466] on button "Sign in" at bounding box center [780, 464] width 142 height 23
type input "bengreen"
click at [831, 462] on button "Sign in" at bounding box center [780, 464] width 142 height 23
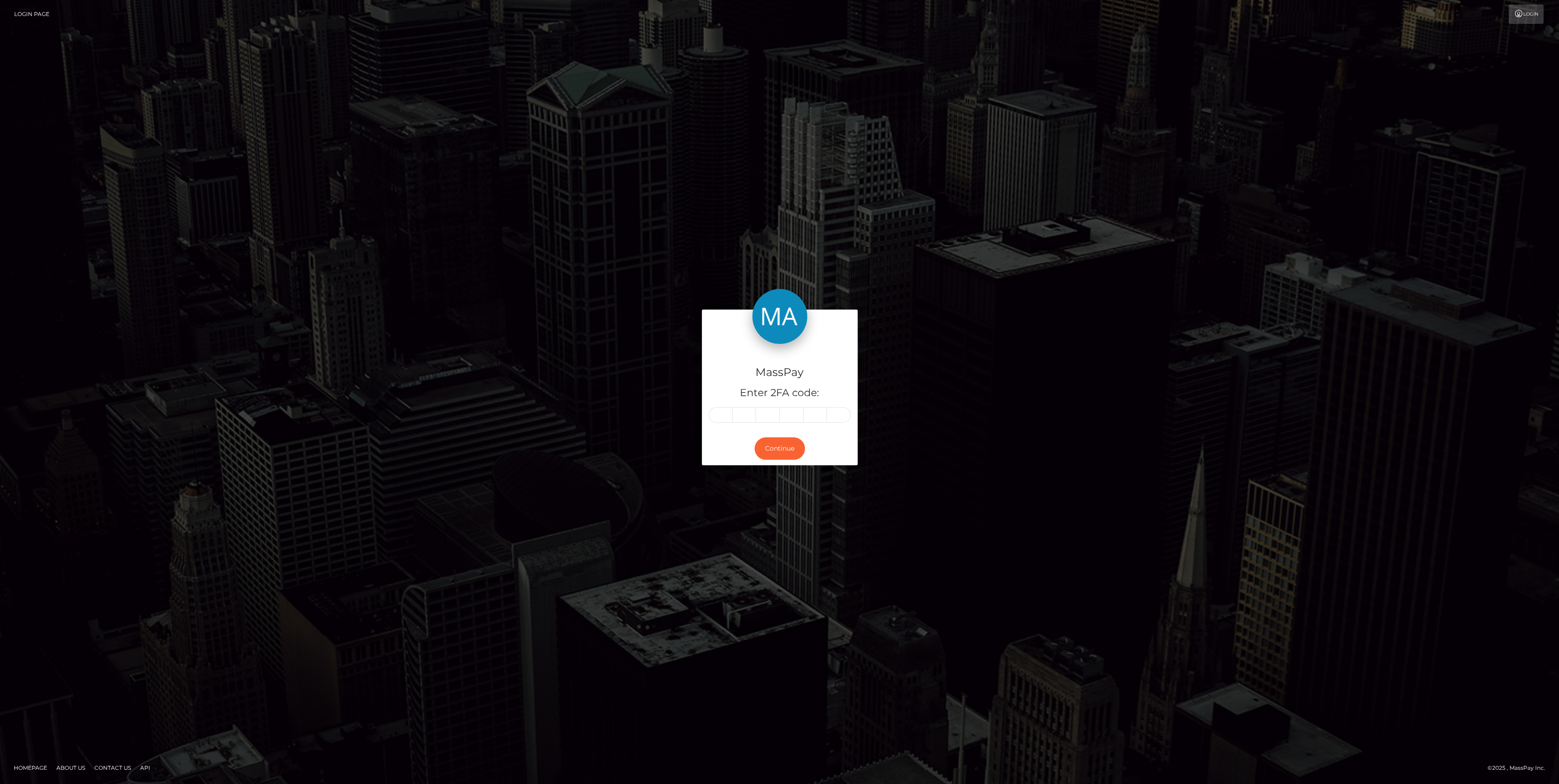
drag, startPoint x: 691, startPoint y: 414, endPoint x: 717, endPoint y: 414, distance: 26.0
click at [693, 414] on div "MassPay Enter 2FA code: Continue" at bounding box center [780, 392] width 522 height 165
click at [718, 414] on input "text" at bounding box center [721, 415] width 24 height 15
drag, startPoint x: 652, startPoint y: 490, endPoint x: 971, endPoint y: 402, distance: 330.9
click at [977, 399] on div "MassPay Enter 2FA code: Continue" at bounding box center [780, 392] width 522 height 165
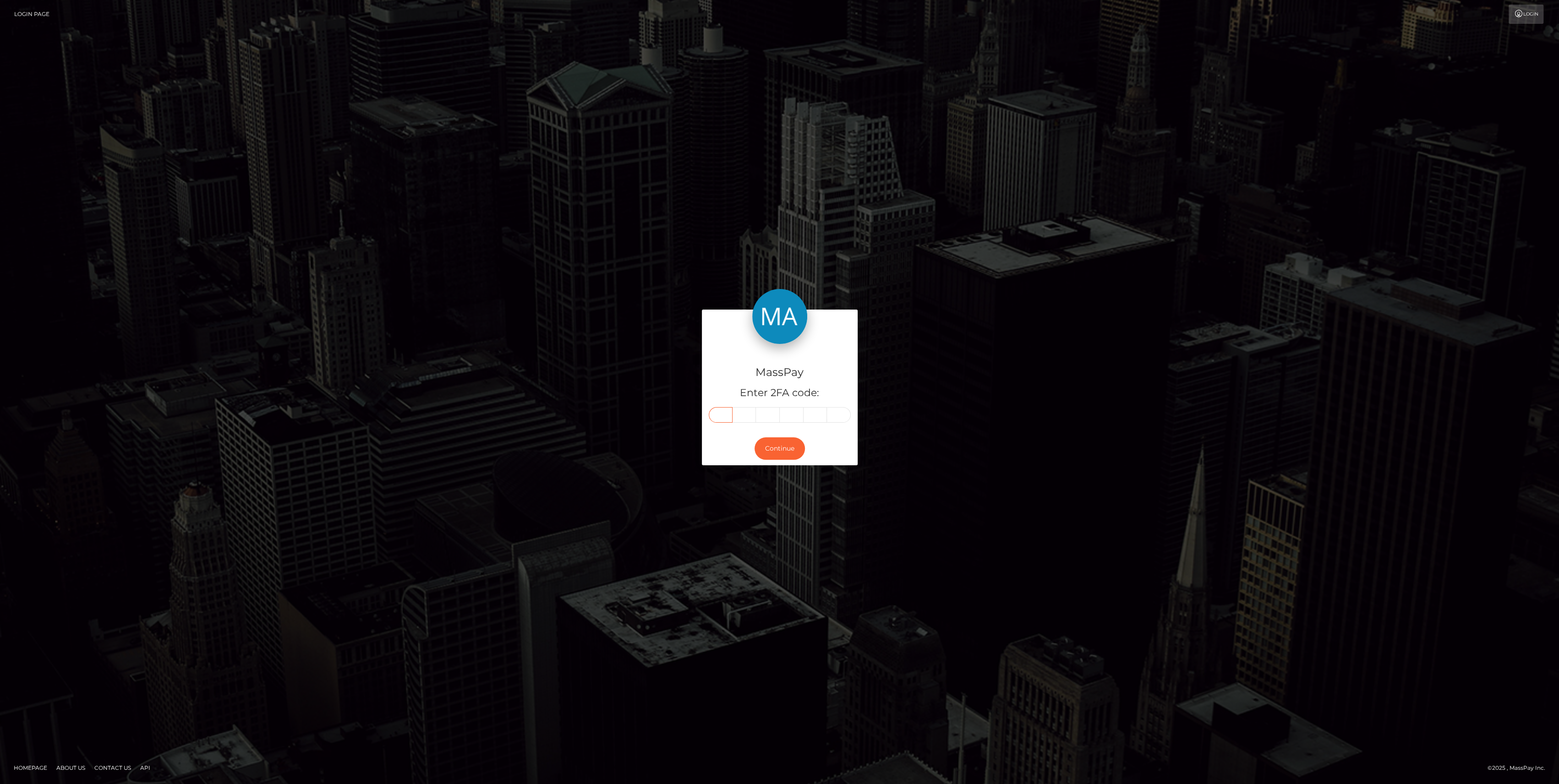
click at [729, 413] on input "text" at bounding box center [721, 415] width 24 height 15
paste input "2"
type input "2"
type input "7"
type input "9"
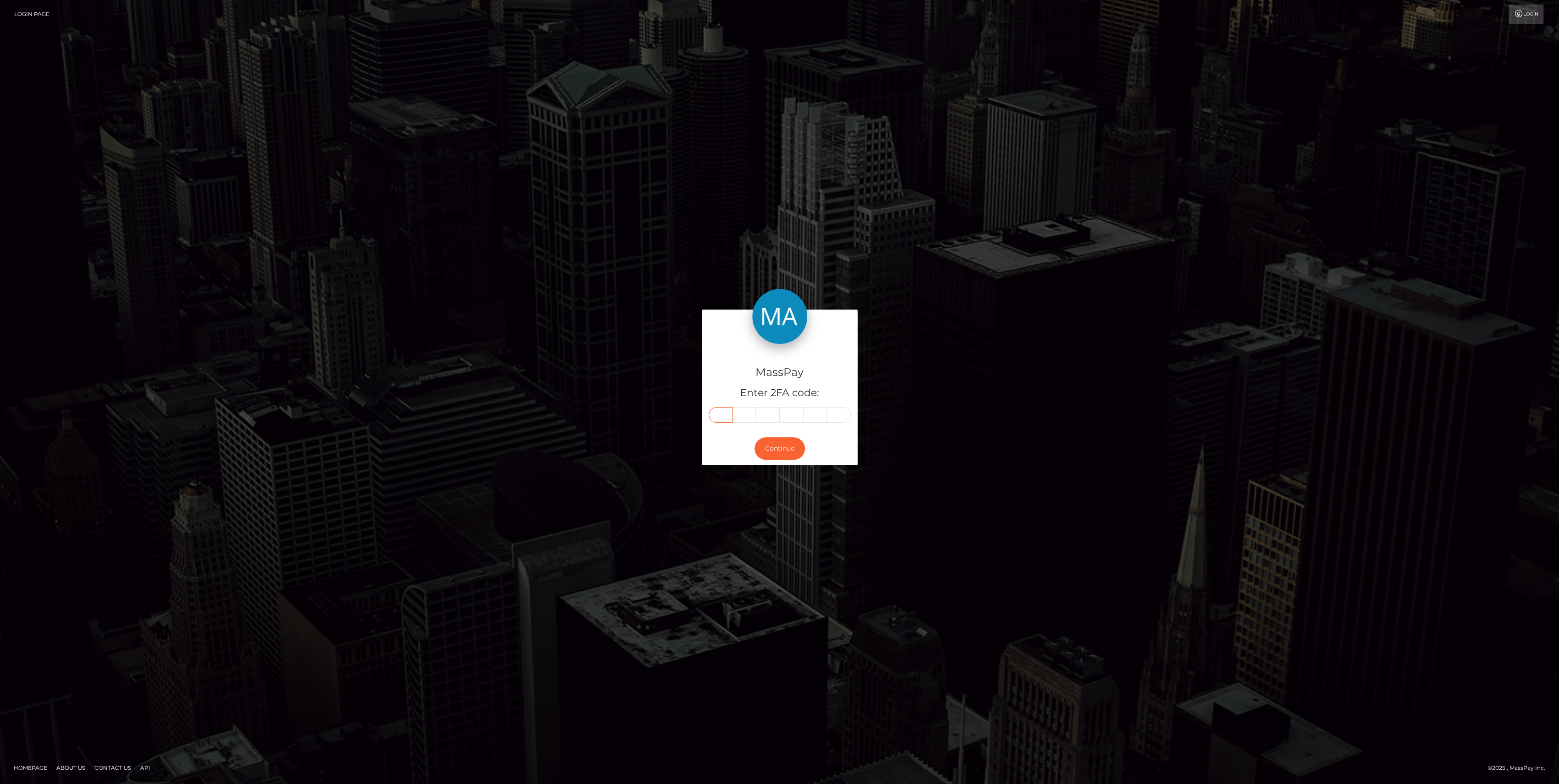
type input "7"
type input "5"
type input "3"
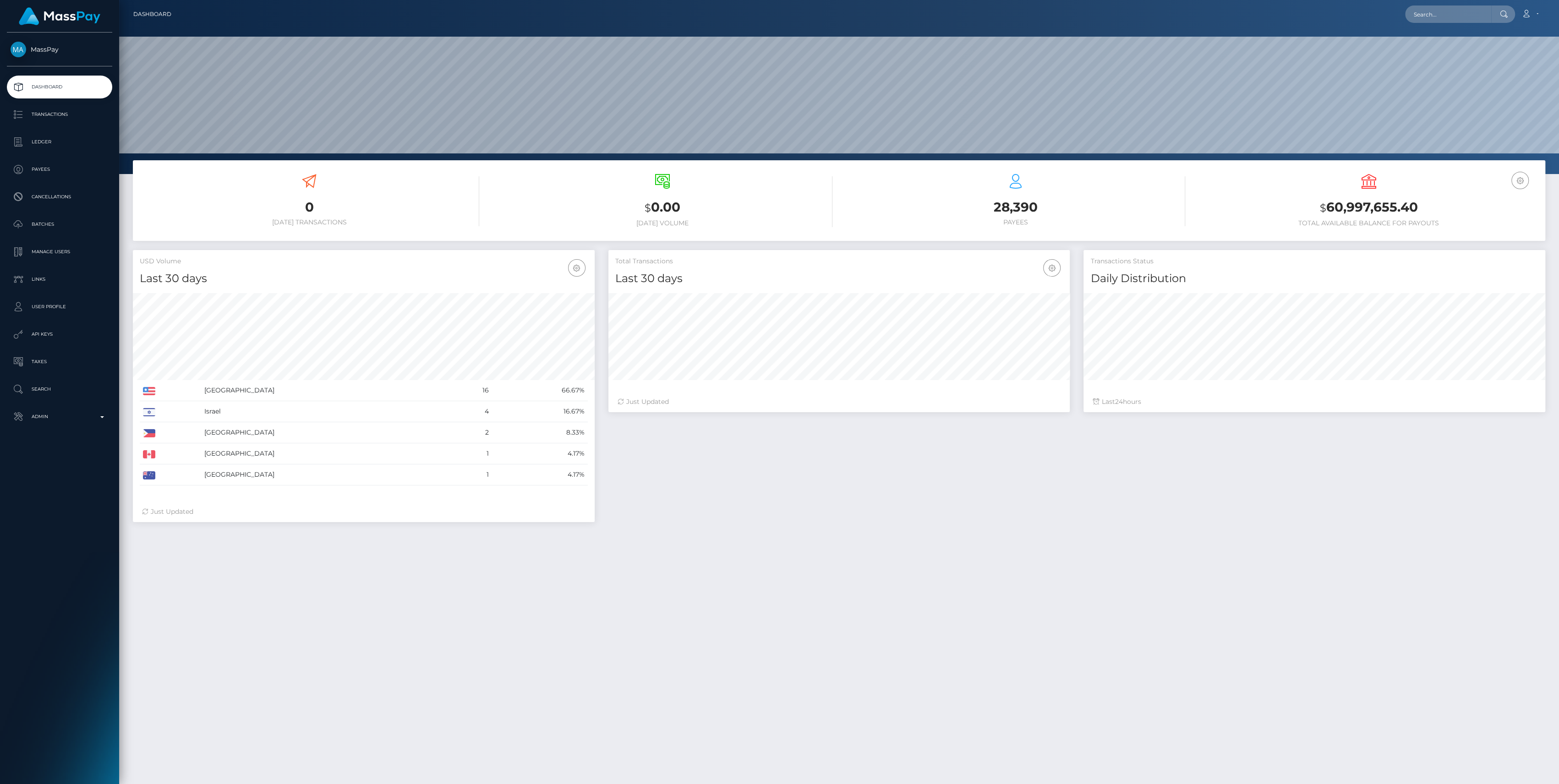
scroll to position [162, 462]
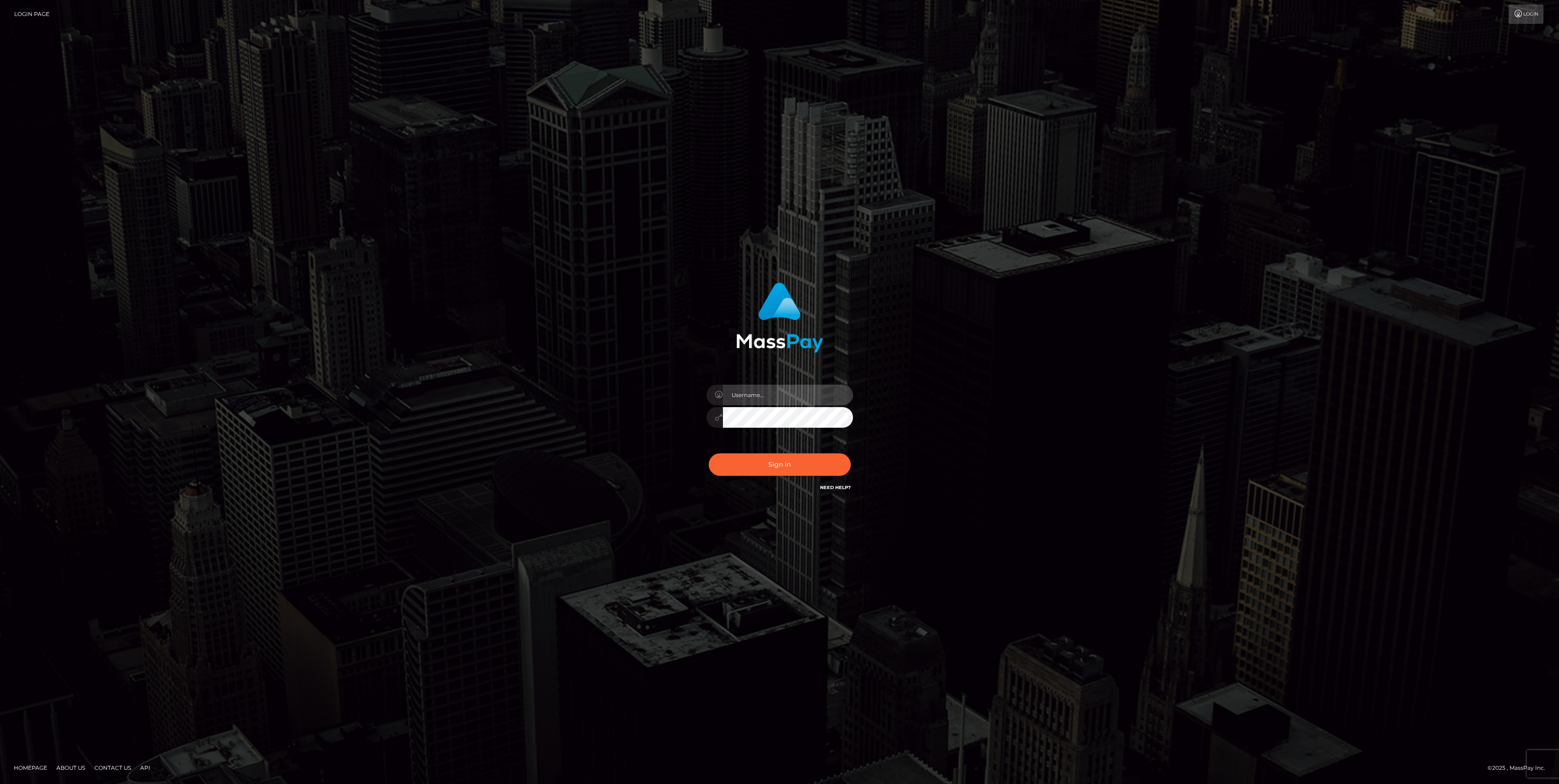
type input "bengreen"
click at [766, 454] on button "Sign in" at bounding box center [780, 464] width 142 height 23
click at [771, 462] on div "Sign in Need Help?" at bounding box center [780, 468] width 160 height 41
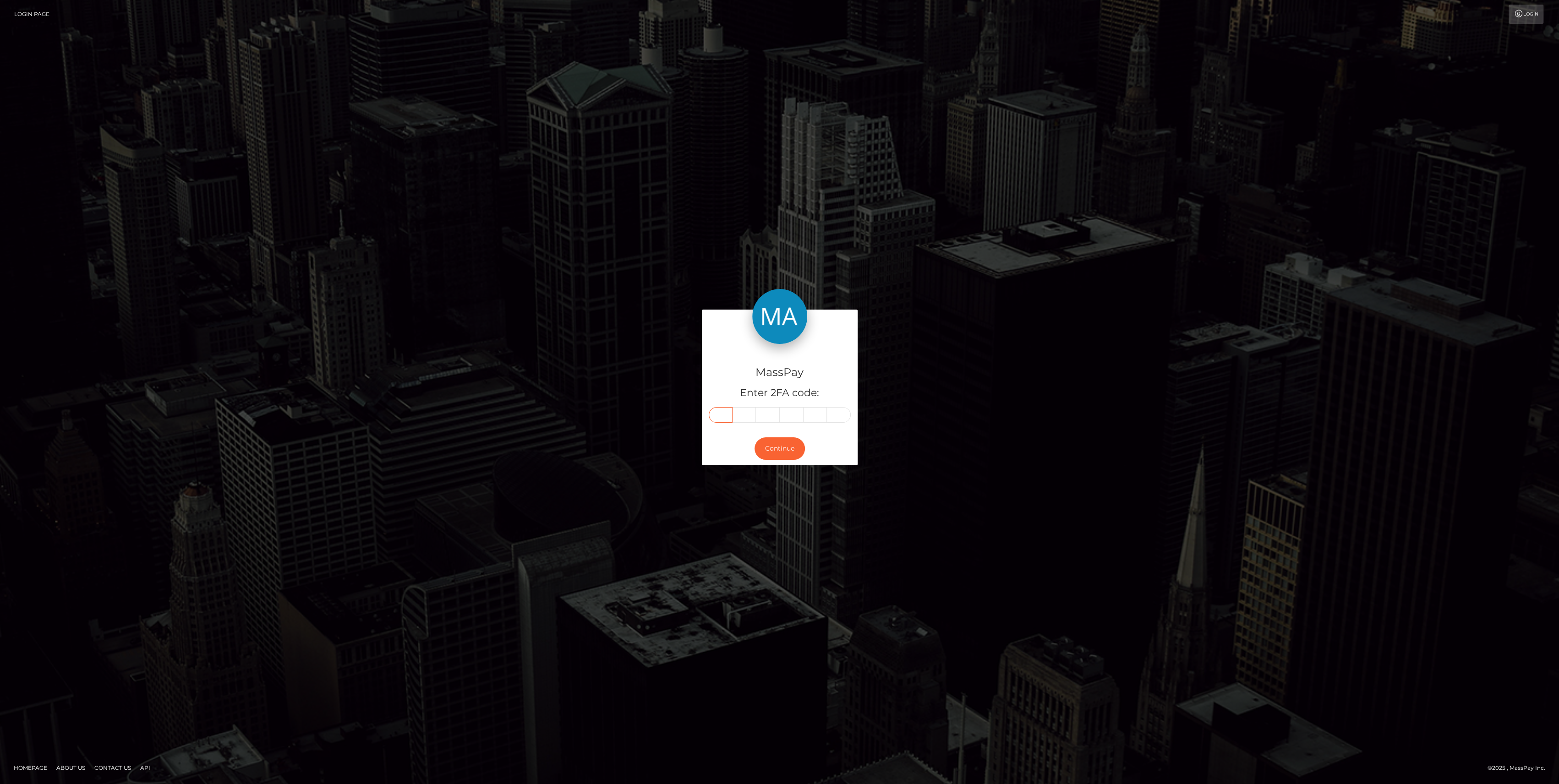
click at [718, 408] on input "text" at bounding box center [721, 415] width 24 height 15
paste input "3"
type input "3"
type input "6"
type input "1"
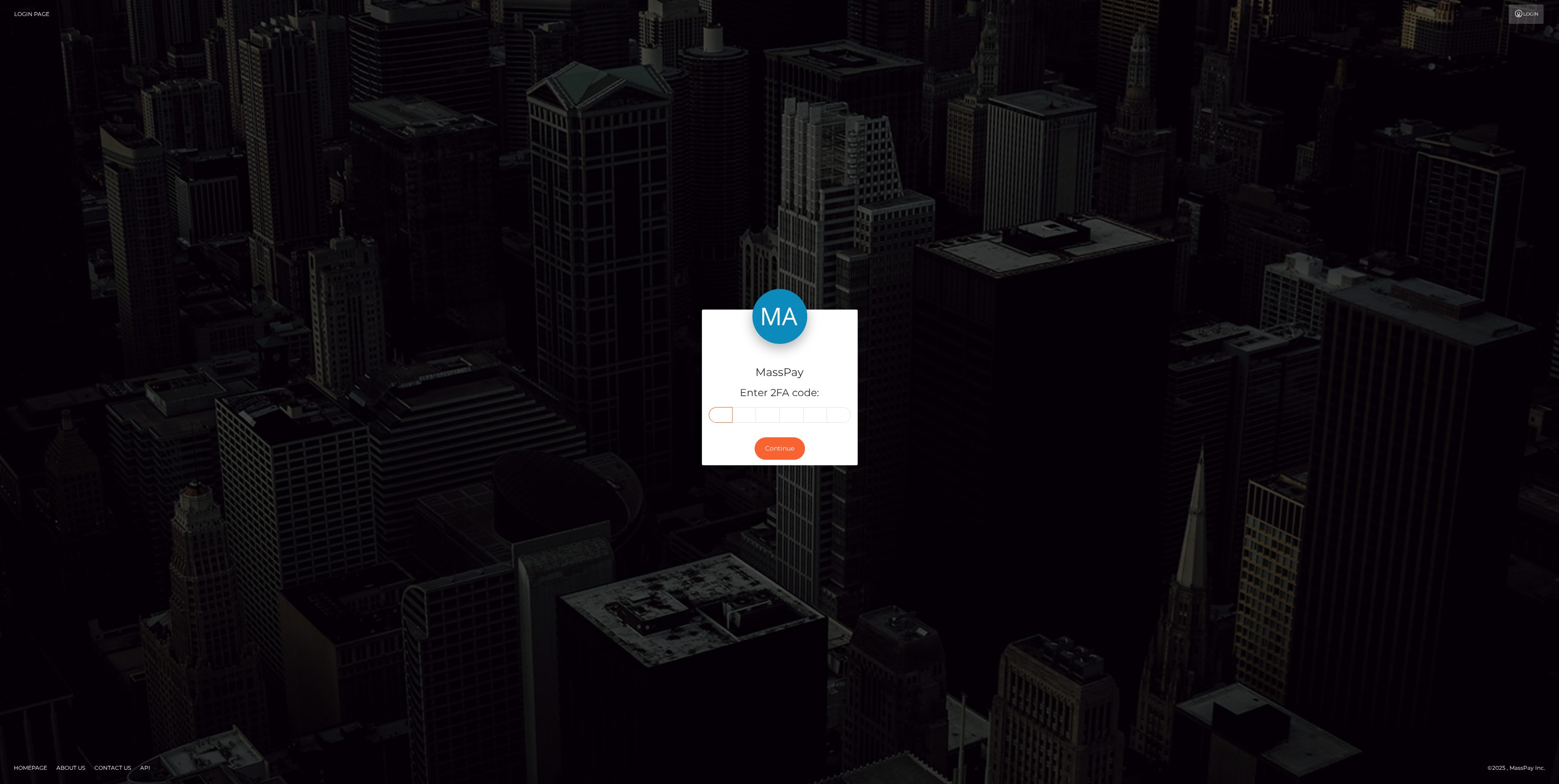
type input "5"
type input "7"
type input "8"
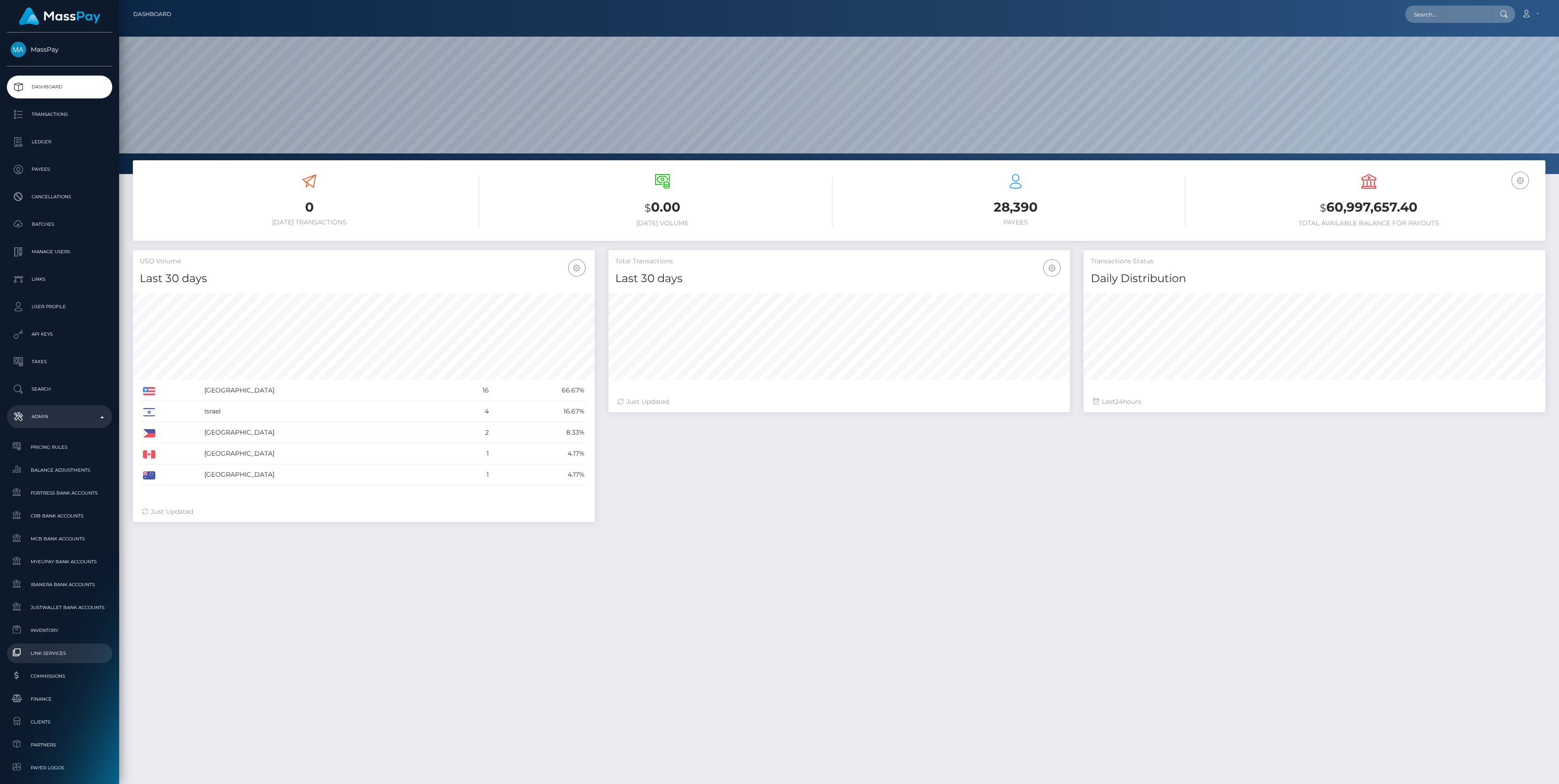
scroll to position [162, 462]
click at [47, 627] on span "Inventory" at bounding box center [59, 630] width 98 height 10
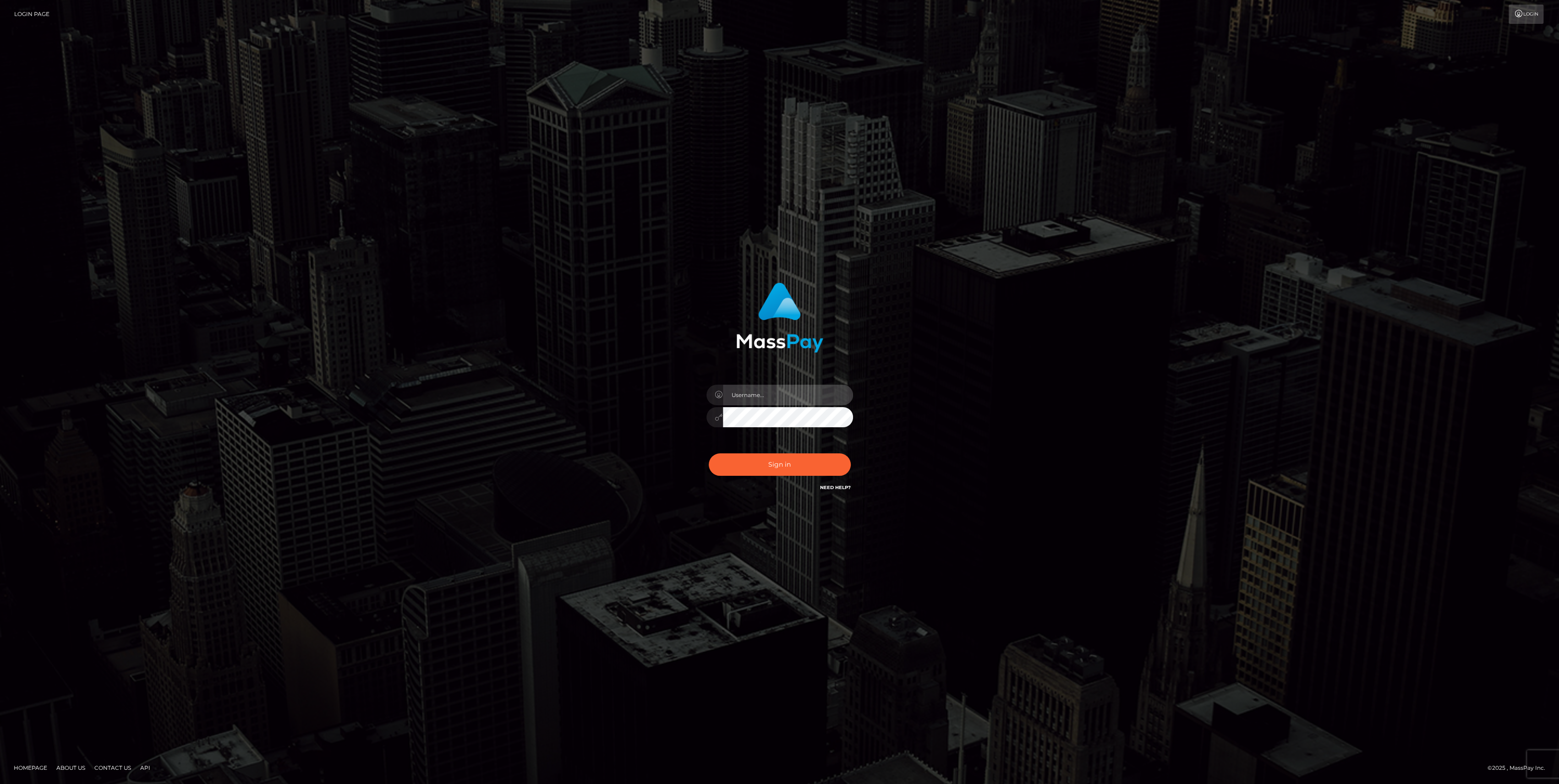
type input "bengreen"
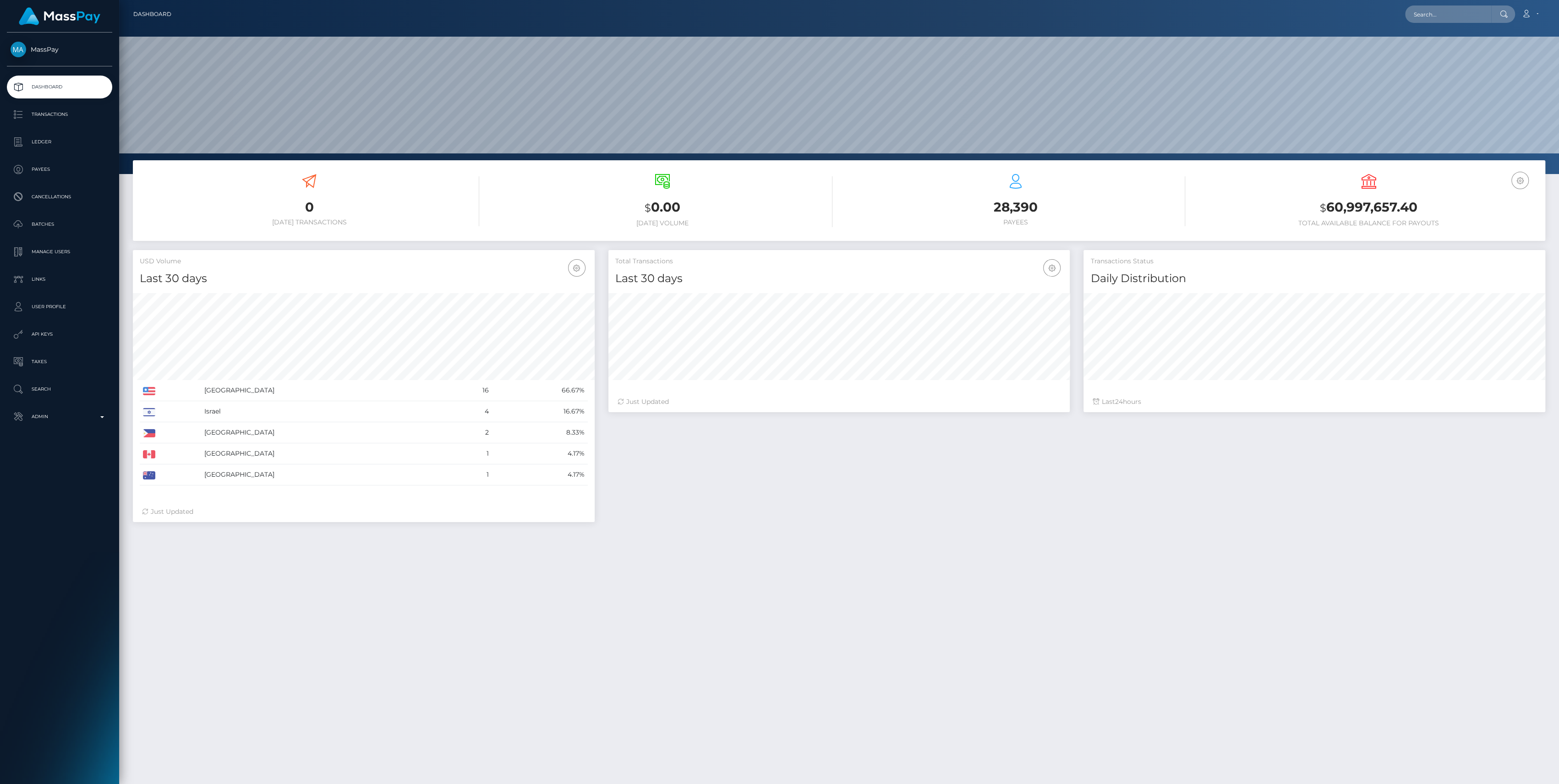
scroll to position [162, 462]
